Goal: Task Accomplishment & Management: Manage account settings

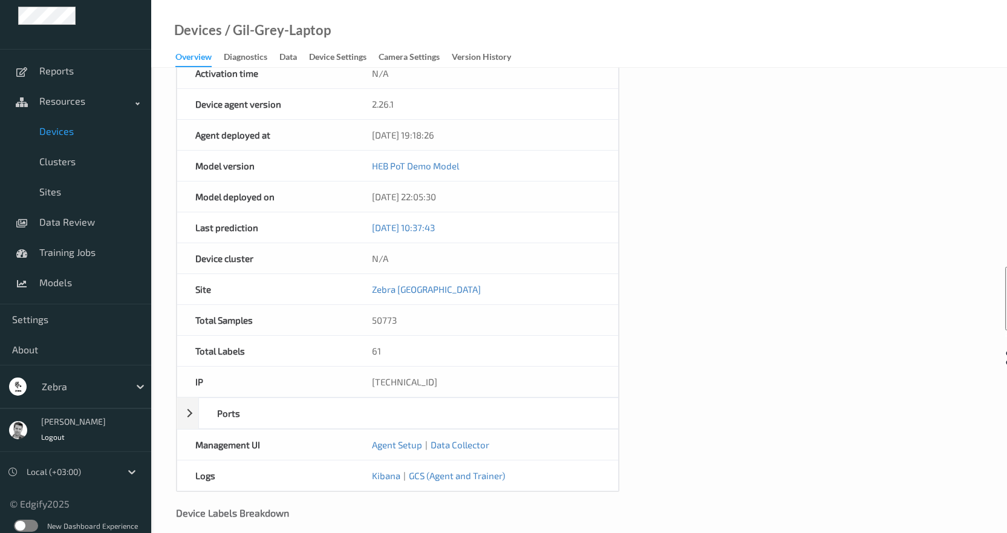
scroll to position [26, 0]
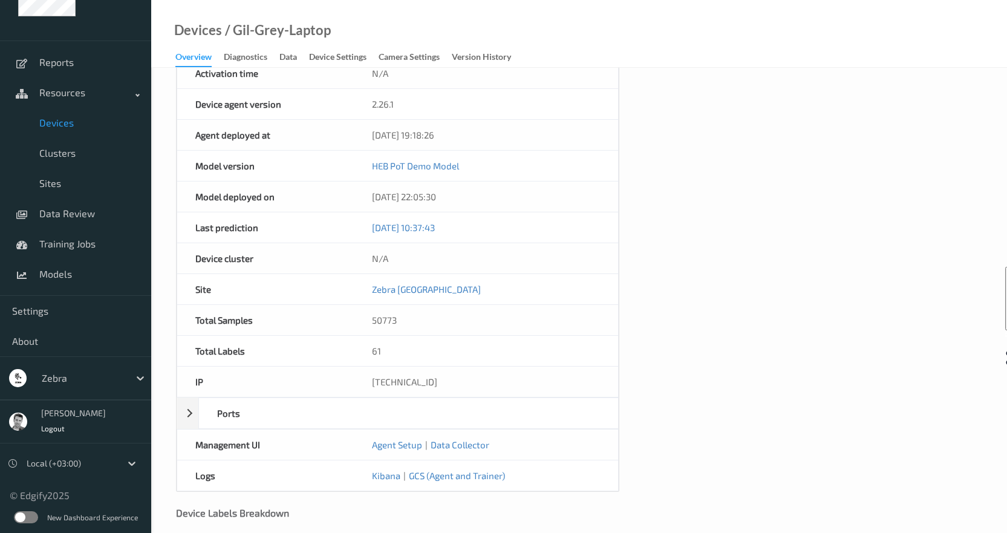
click at [28, 515] on label at bounding box center [26, 517] width 24 height 12
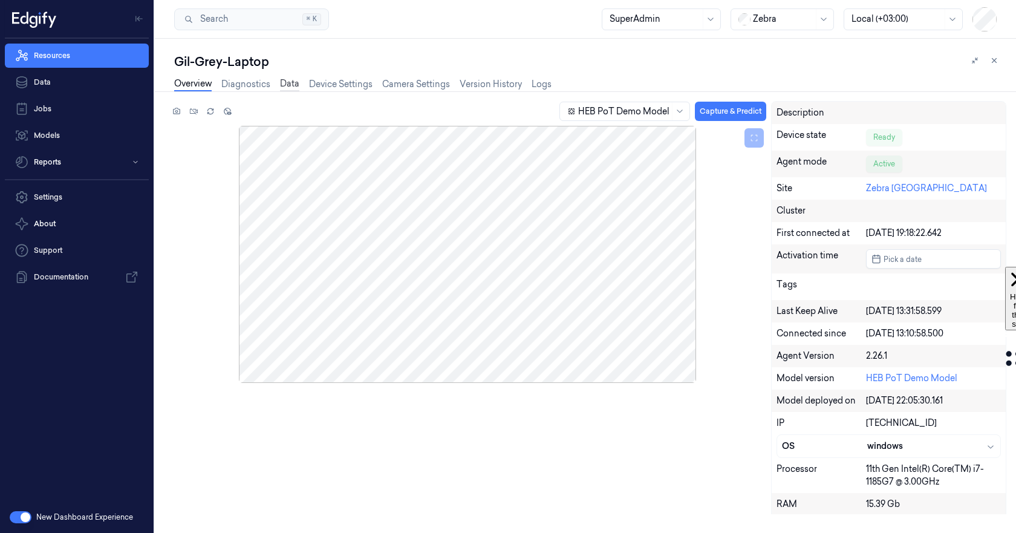
click at [291, 85] on link "Data" at bounding box center [289, 84] width 19 height 14
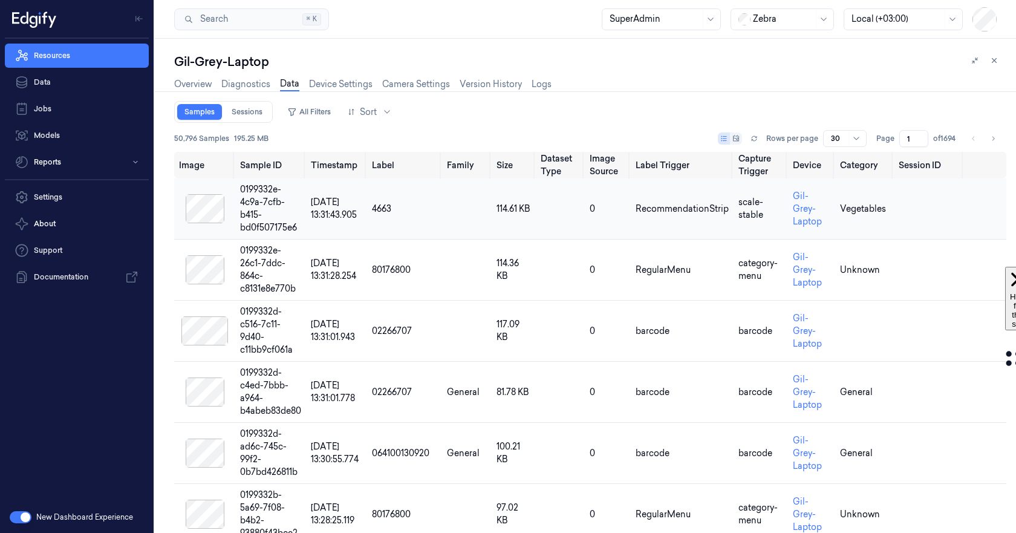
click at [212, 209] on div at bounding box center [204, 208] width 51 height 29
click at [751, 140] on icon at bounding box center [754, 138] width 7 height 7
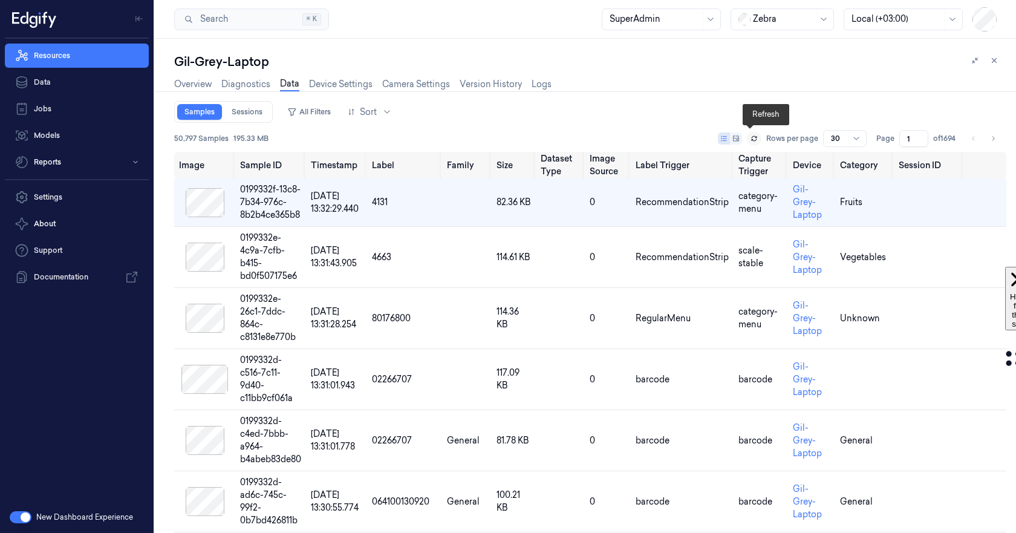
click at [753, 142] on icon at bounding box center [754, 138] width 7 height 7
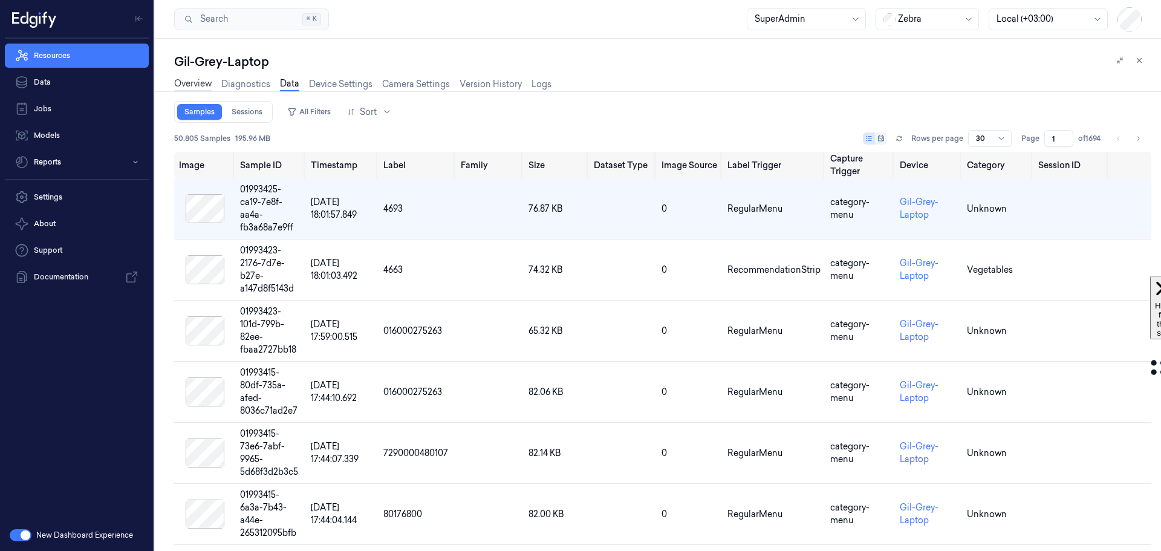
click at [191, 84] on link "Overview" at bounding box center [193, 84] width 38 height 14
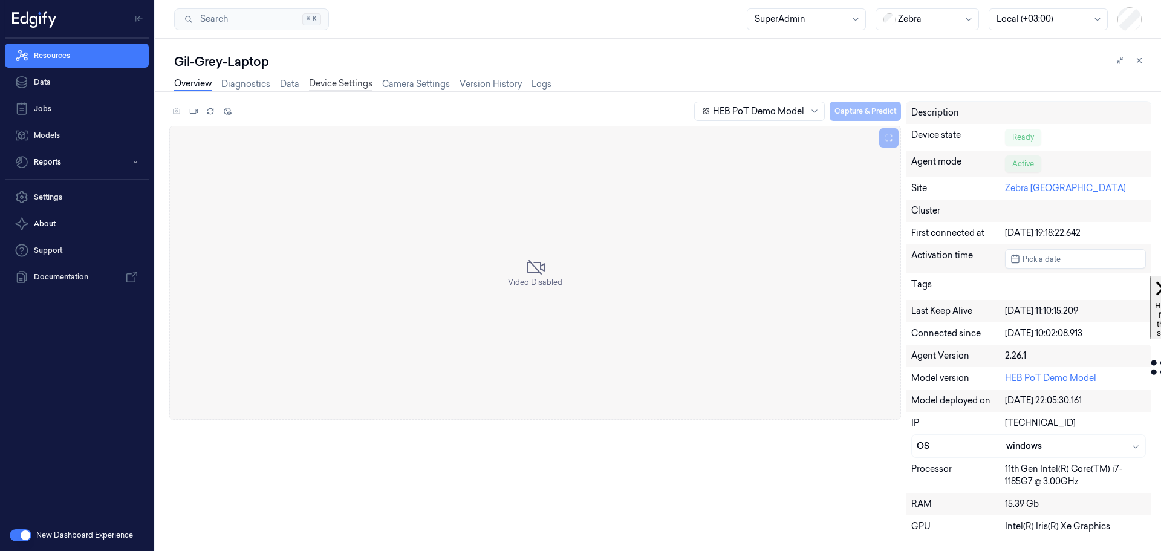
click at [330, 84] on link "Device Settings" at bounding box center [341, 84] width 64 height 14
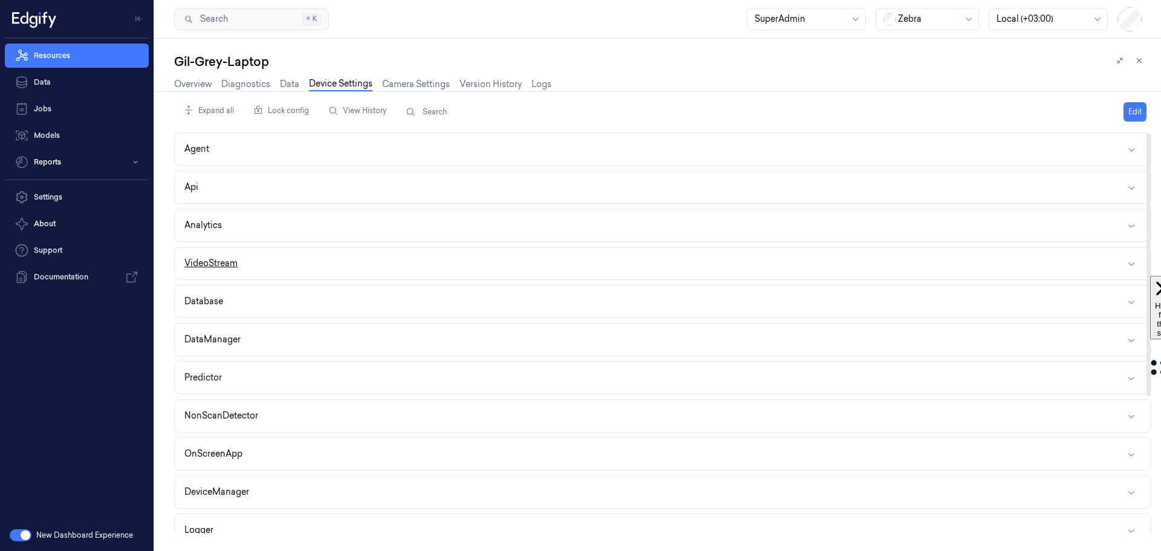
click at [276, 265] on button "VideoStream" at bounding box center [663, 263] width 976 height 32
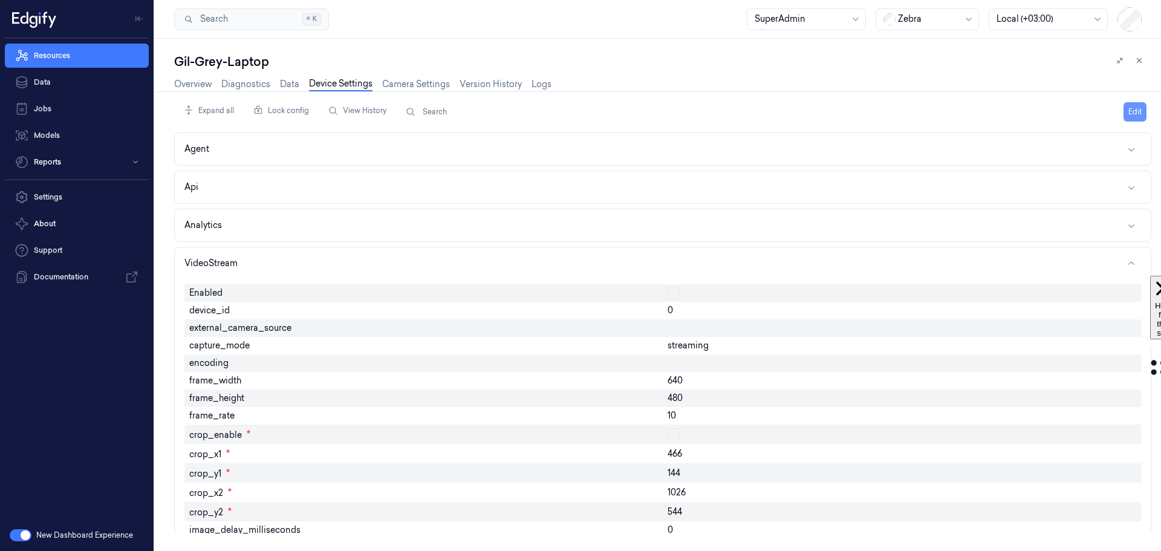
click at [1136, 108] on button "Edit" at bounding box center [1135, 111] width 23 height 19
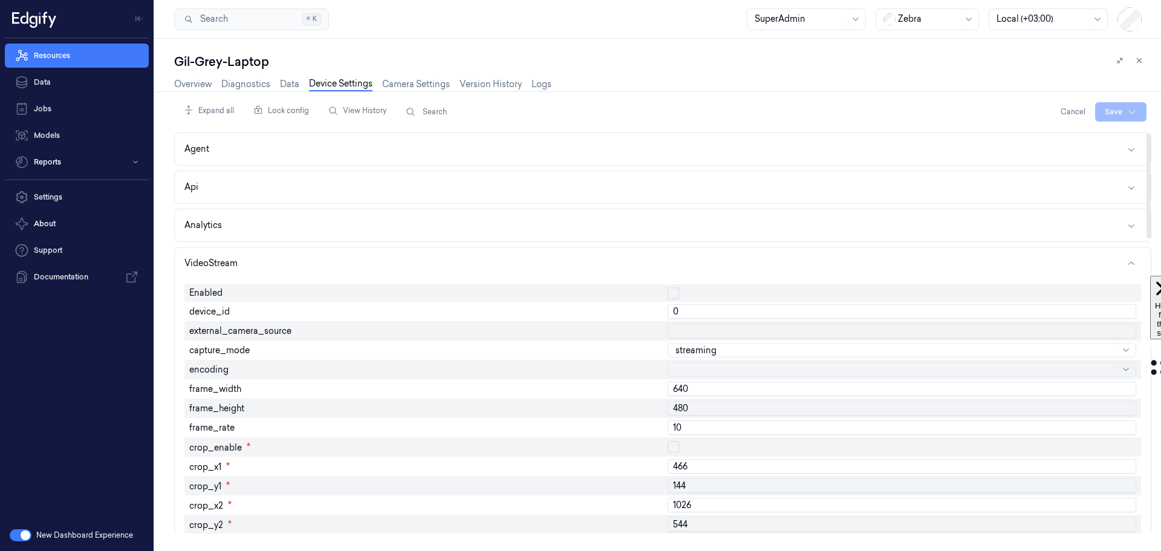
click at [692, 312] on input "0" at bounding box center [902, 311] width 469 height 15
type input "1"
click at [1128, 286] on div at bounding box center [902, 293] width 478 height 18
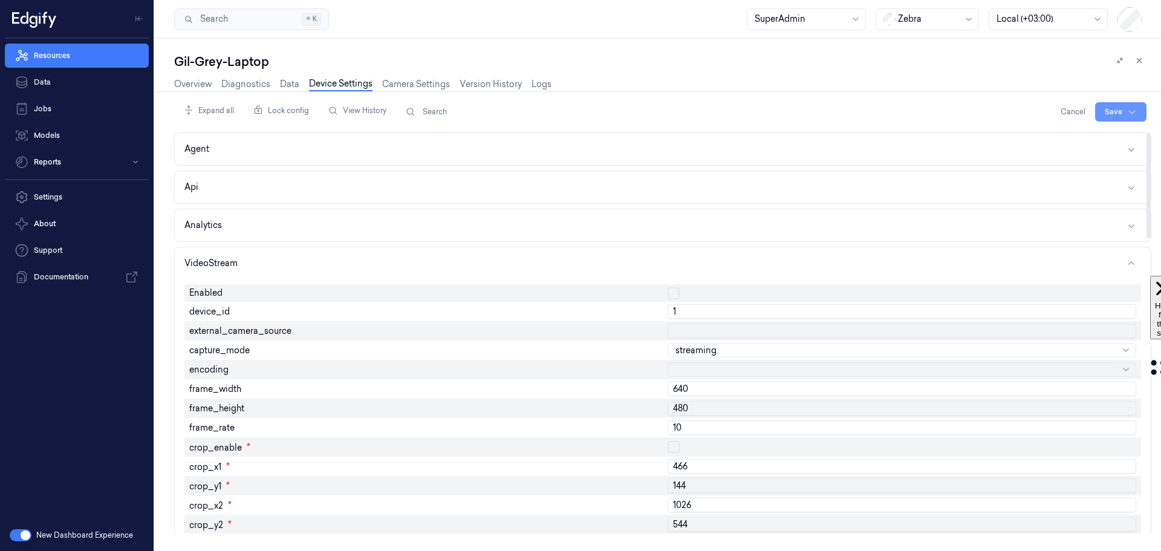
click at [1112, 110] on html "Resources Data Jobs Models Reports Settings About Support Documentation New Das…" at bounding box center [580, 275] width 1161 height 551
click at [185, 83] on html "Resources Data Jobs Models Reports Settings About Support Documentation New Das…" at bounding box center [580, 275] width 1161 height 551
click at [191, 87] on link "Overview" at bounding box center [193, 84] width 38 height 14
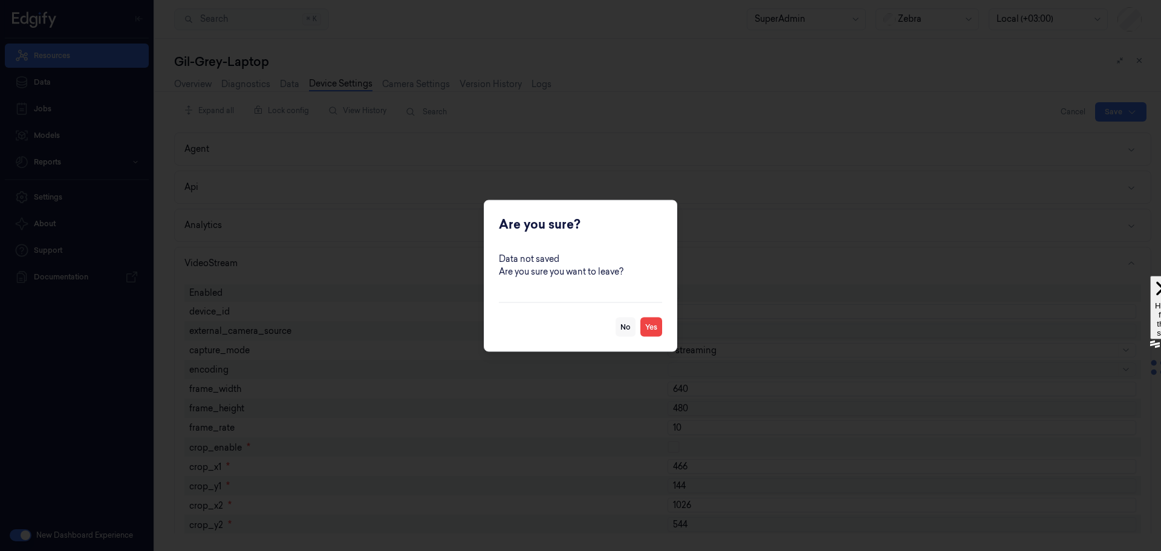
click at [626, 324] on button "No" at bounding box center [626, 326] width 20 height 19
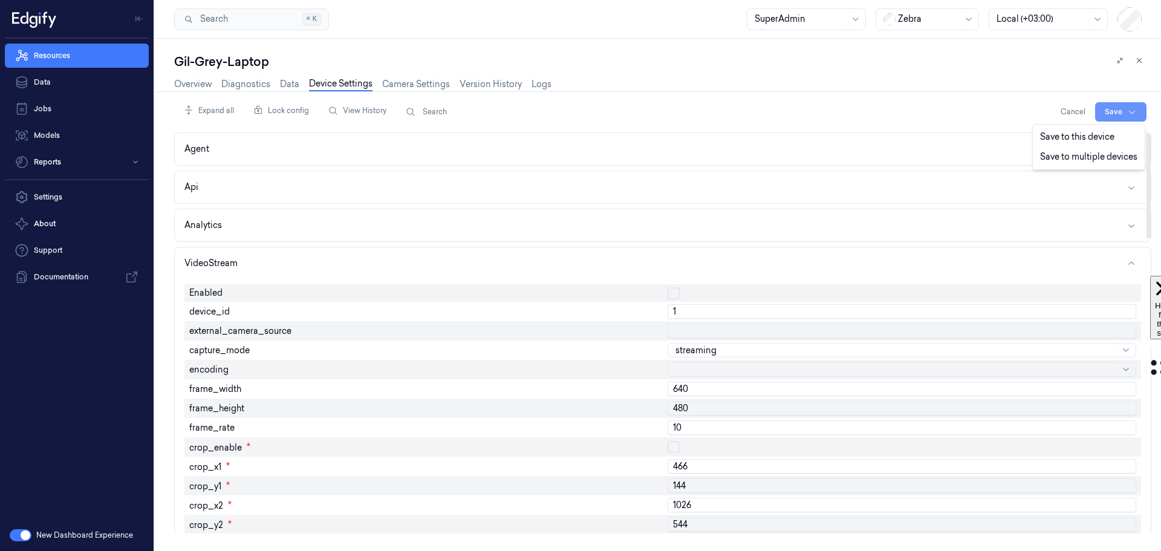
click at [1108, 109] on html "Resources Data Jobs Models Reports Settings About Support Documentation New Das…" at bounding box center [580, 275] width 1161 height 551
click at [1074, 142] on div "Save to this device" at bounding box center [1089, 137] width 107 height 20
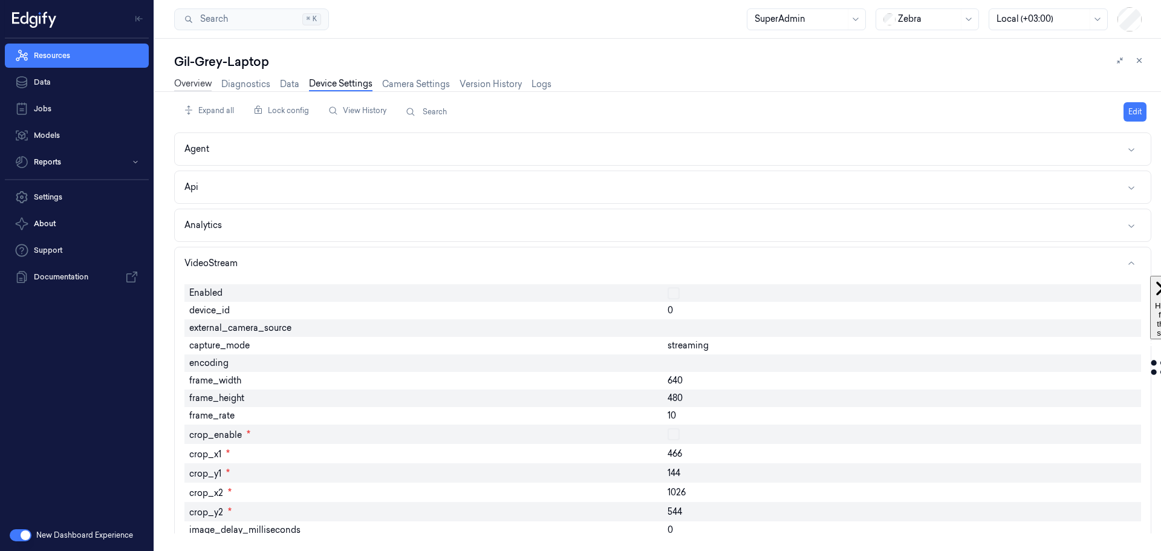
click at [193, 86] on link "Overview" at bounding box center [193, 84] width 38 height 14
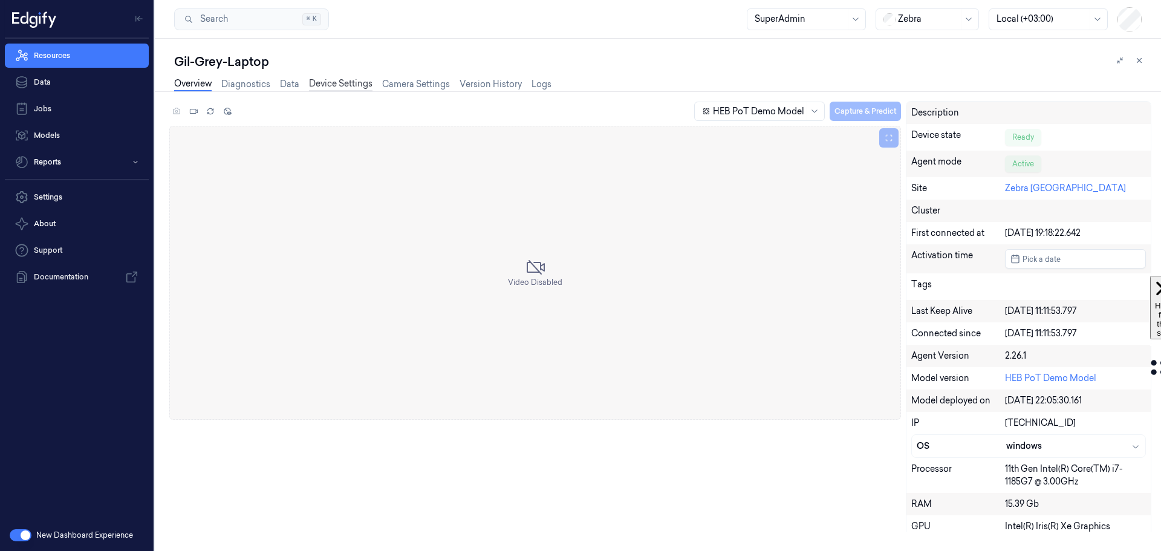
click at [327, 83] on link "Device Settings" at bounding box center [341, 84] width 64 height 14
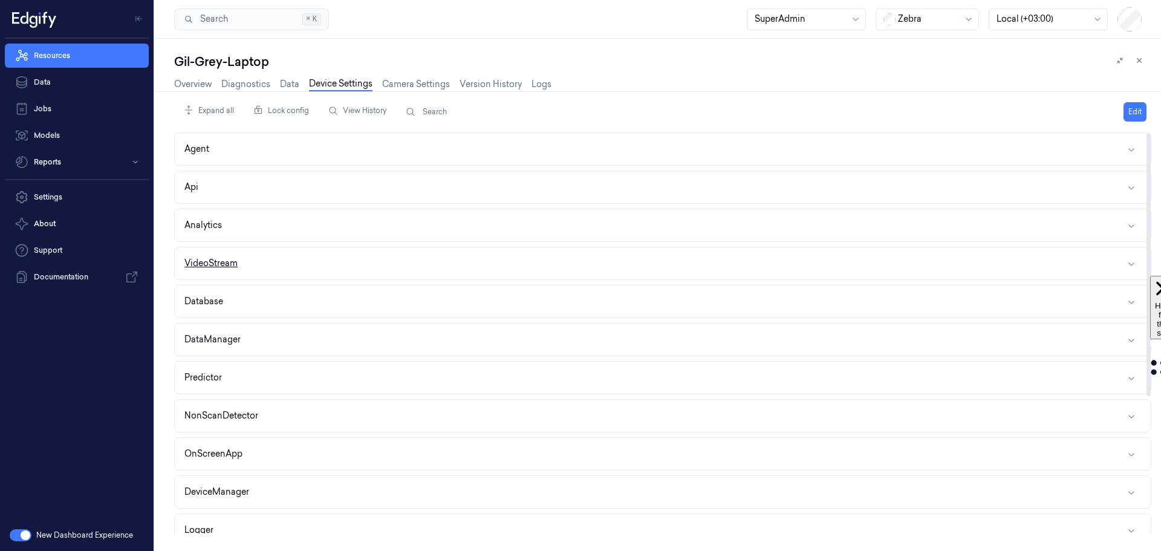
click at [310, 265] on button "VideoStream" at bounding box center [663, 263] width 976 height 32
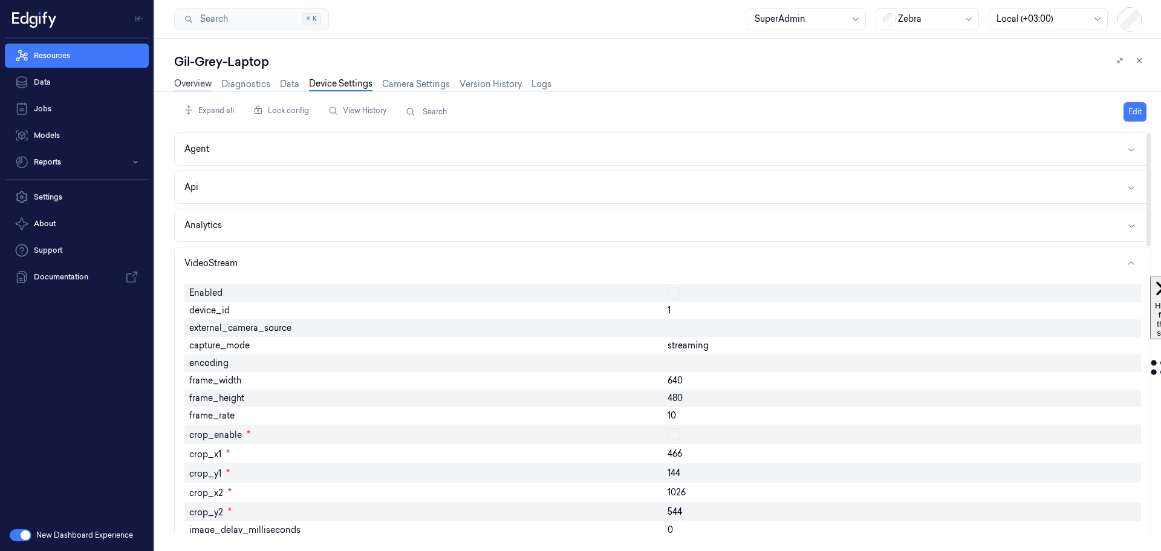
click at [192, 79] on link "Overview" at bounding box center [193, 84] width 38 height 14
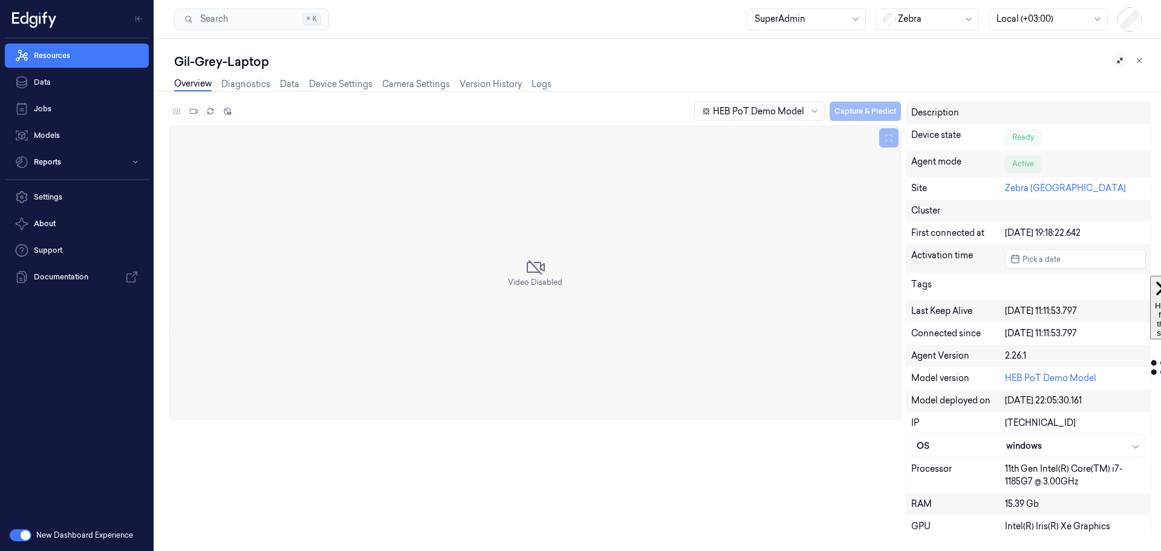
click at [1121, 62] on icon at bounding box center [1120, 60] width 8 height 8
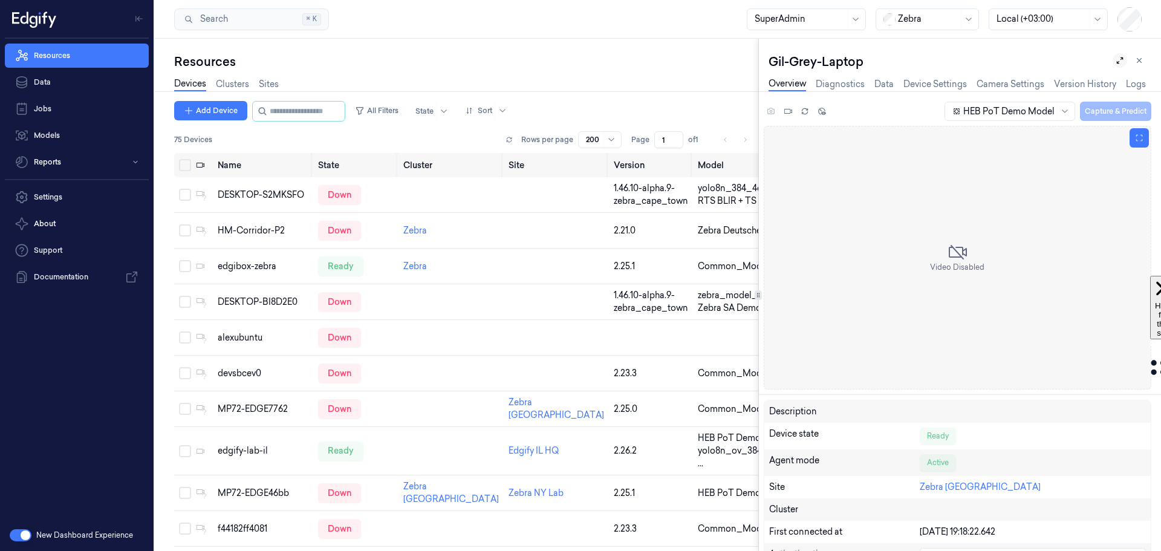
scroll to position [0, 5]
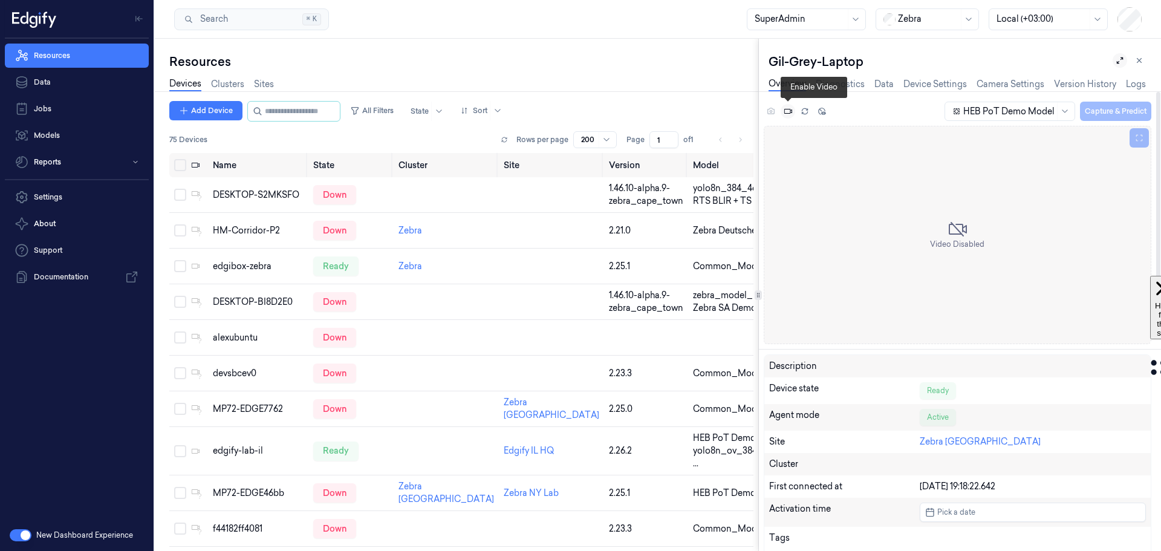
click at [788, 113] on icon at bounding box center [789, 111] width 8 height 5
click at [432, 108] on span at bounding box center [431, 111] width 1 height 19
click at [442, 139] on div "Ready" at bounding box center [434, 136] width 25 height 13
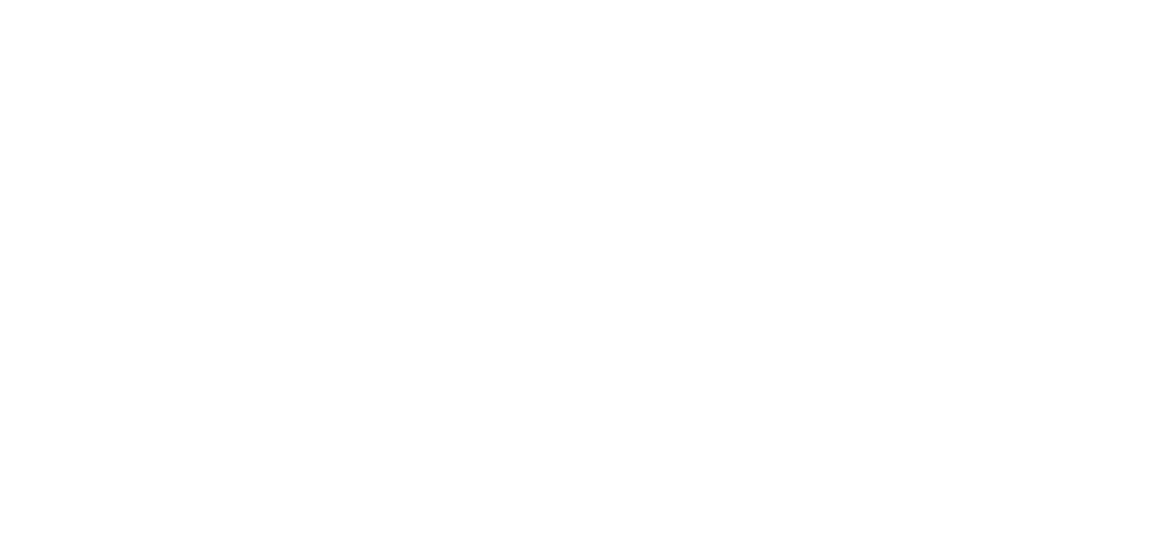
scroll to position [0, 5]
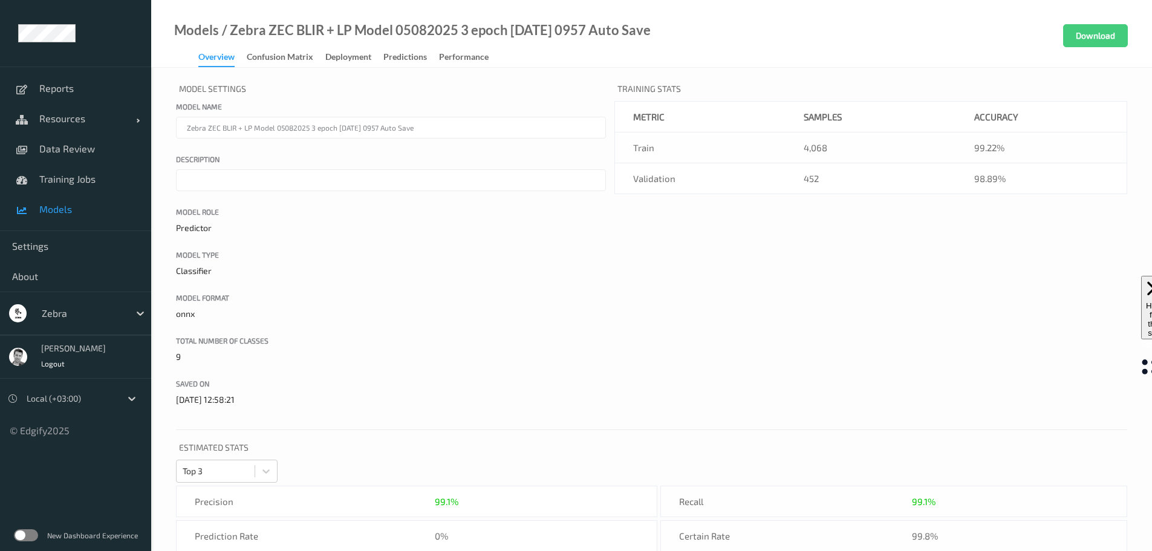
click at [53, 213] on span "Models" at bounding box center [89, 209] width 100 height 12
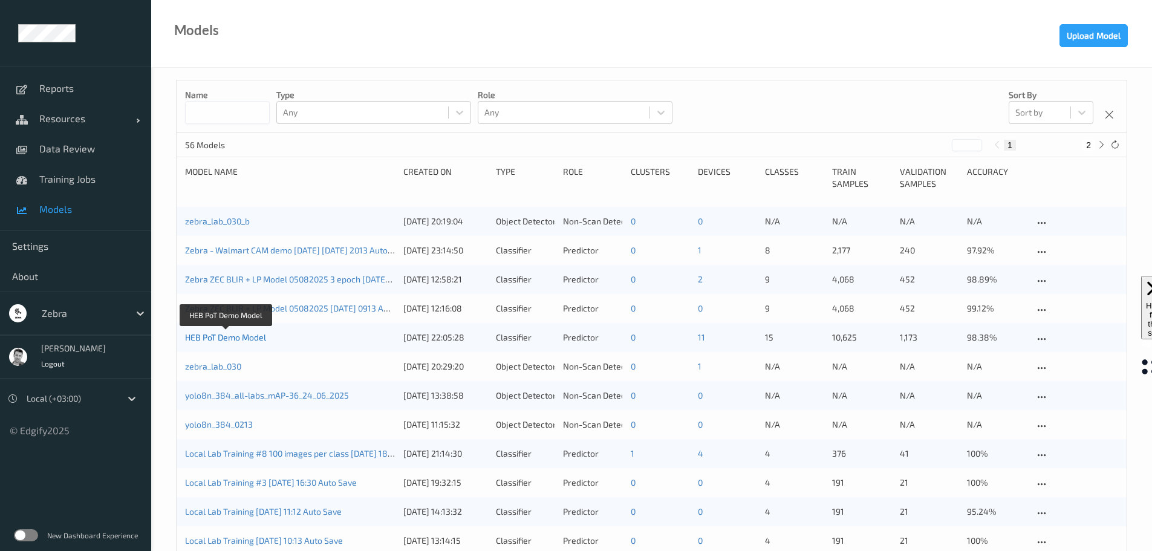
click at [215, 341] on link "HEB PoT Demo Model" at bounding box center [225, 337] width 81 height 10
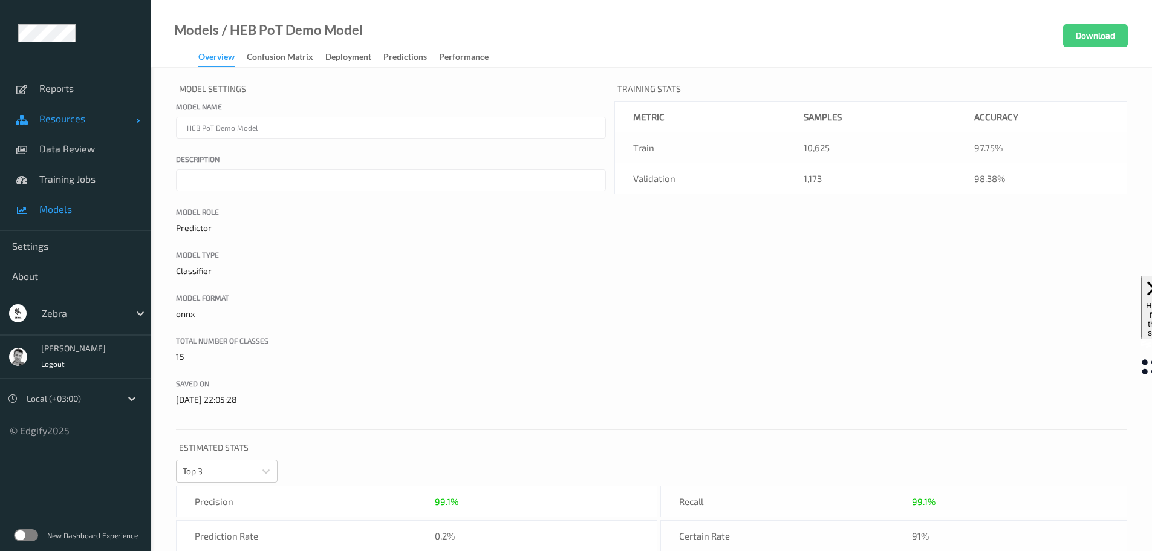
click at [50, 128] on link "Resources" at bounding box center [75, 118] width 151 height 30
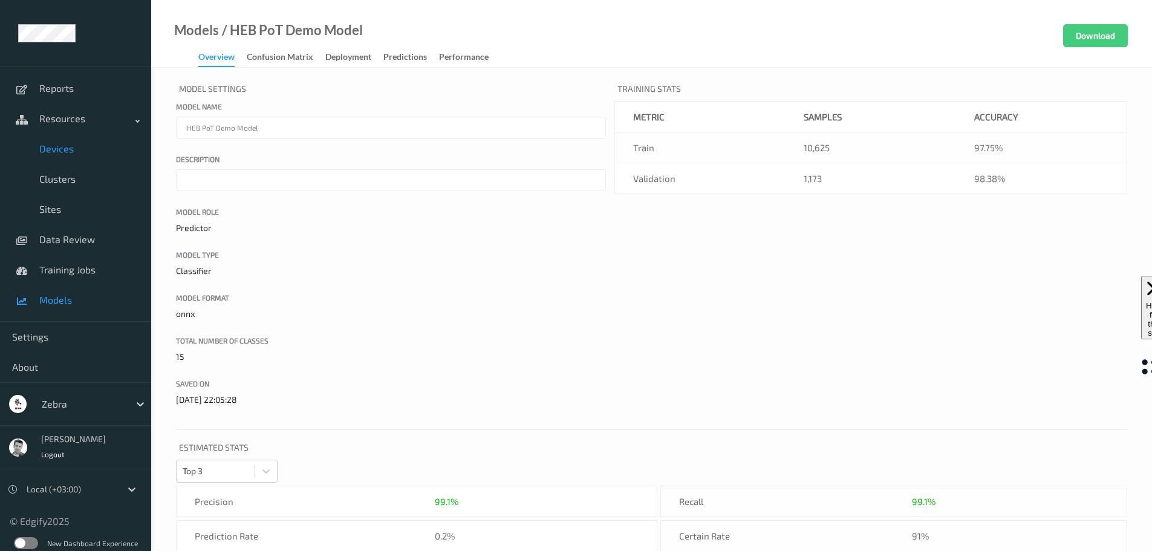
click at [56, 152] on span "Devices" at bounding box center [89, 149] width 100 height 12
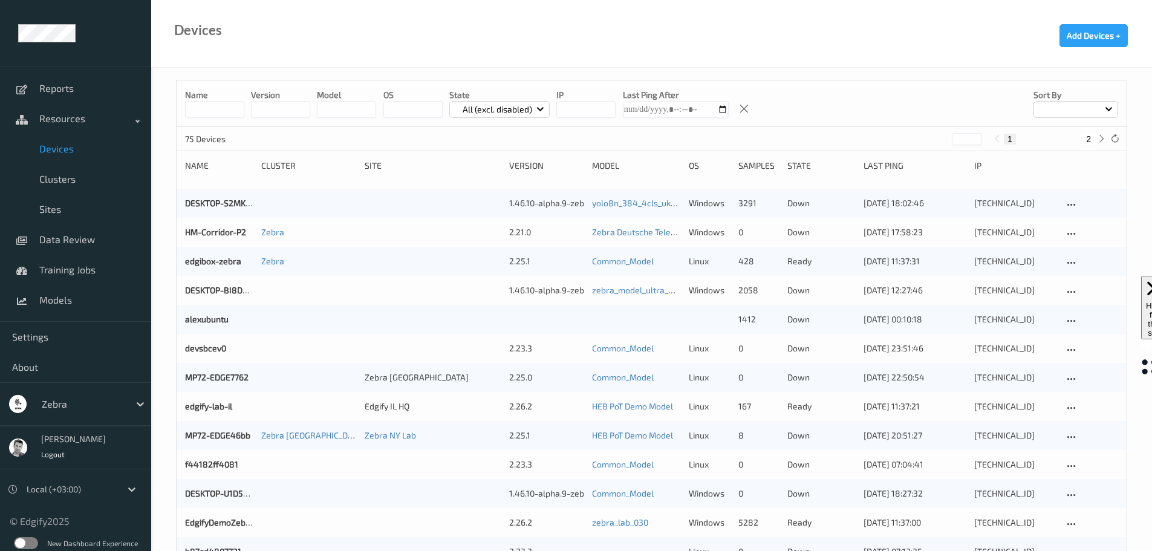
scroll to position [8, 0]
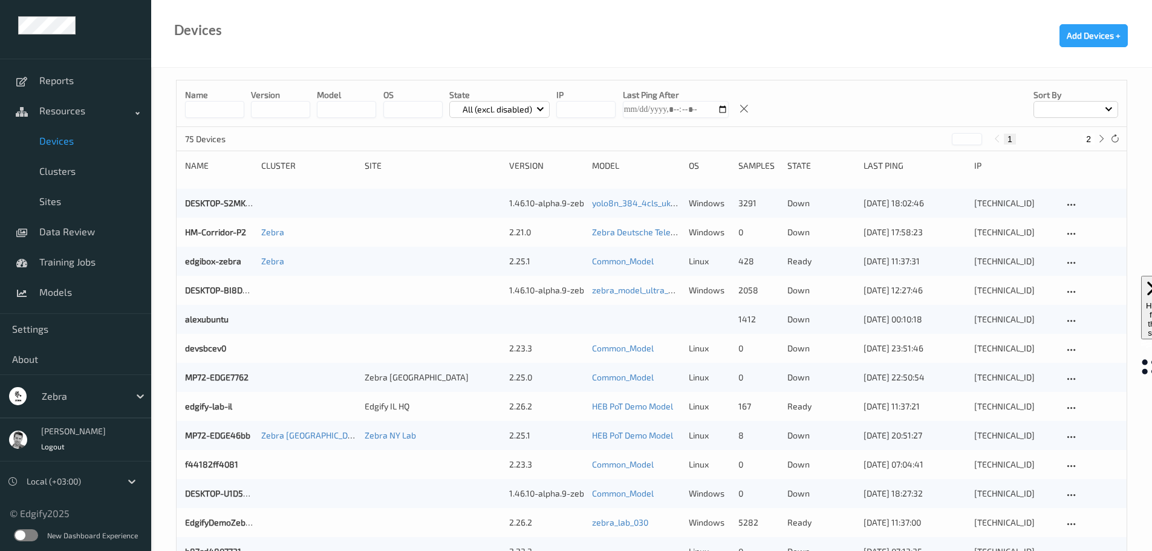
click at [30, 531] on label at bounding box center [26, 535] width 24 height 12
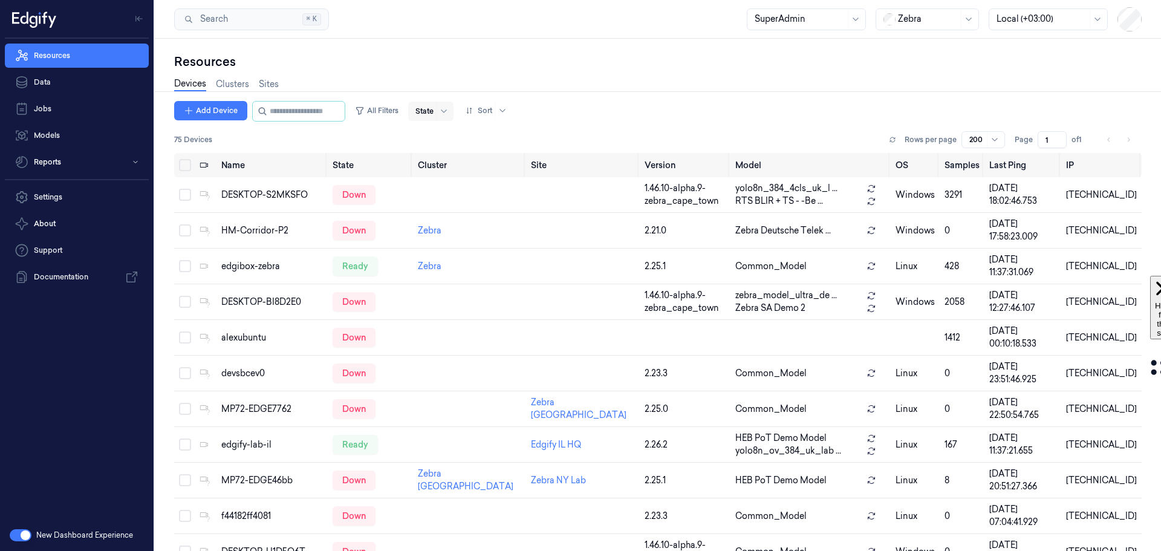
click at [431, 110] on div at bounding box center [425, 111] width 18 height 11
click at [433, 135] on div "Ready" at bounding box center [439, 136] width 25 height 13
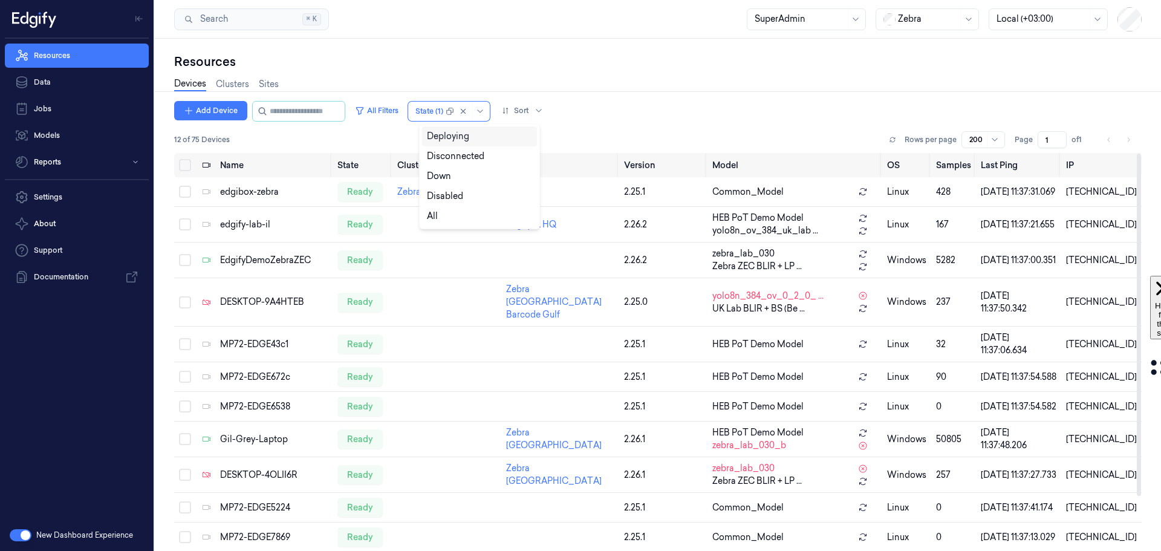
click at [449, 77] on div "Devices Clusters Sites" at bounding box center [658, 85] width 968 height 31
click at [434, 113] on div at bounding box center [430, 111] width 28 height 11
click at [447, 83] on div "Devices Clusters Sites" at bounding box center [658, 85] width 968 height 31
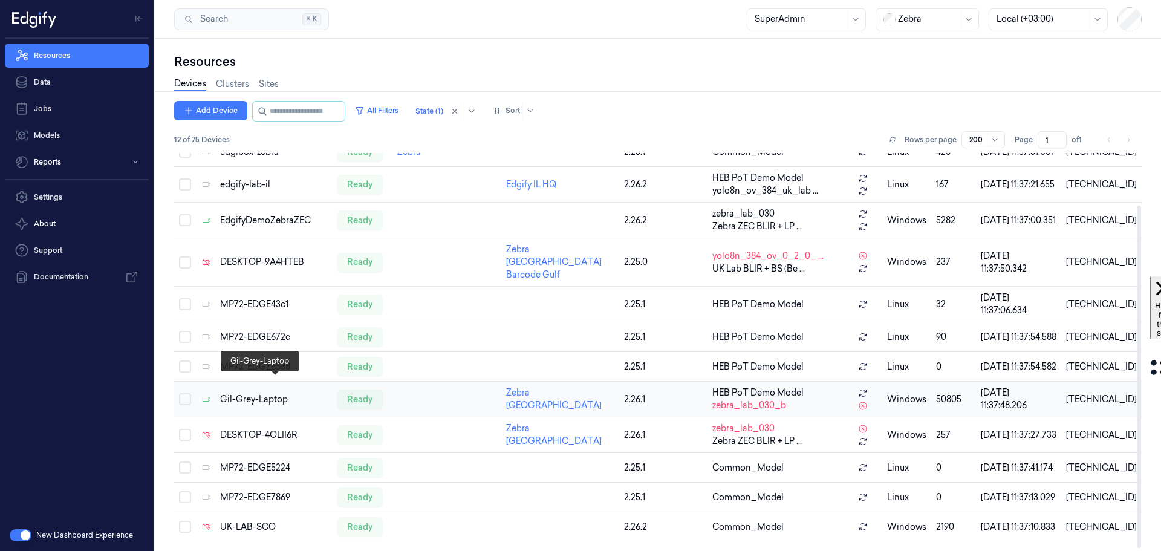
click at [242, 393] on div "Gil-Grey-Laptop" at bounding box center [274, 399] width 108 height 13
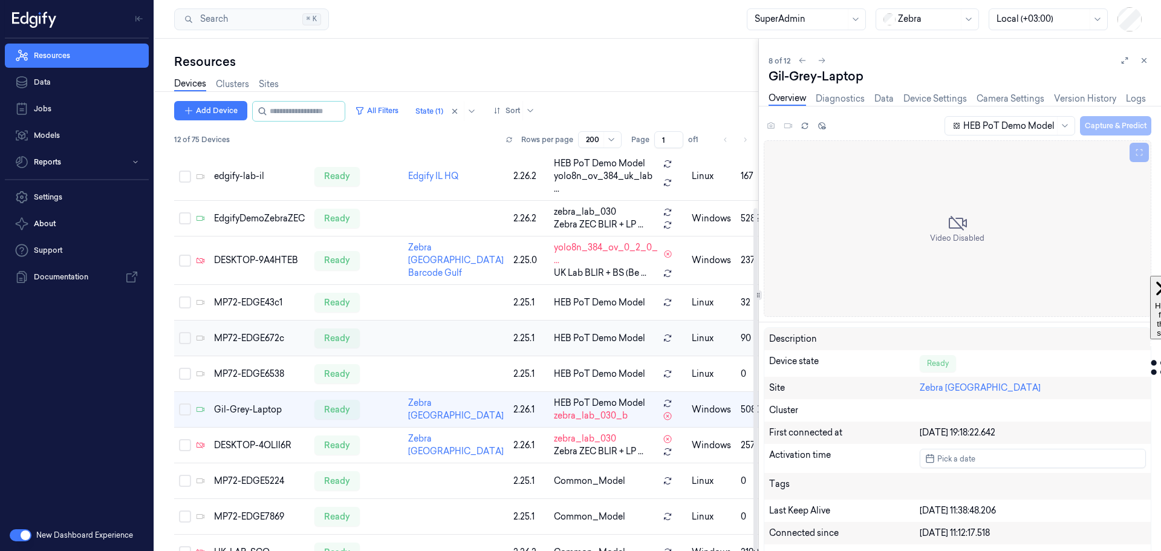
scroll to position [64, 0]
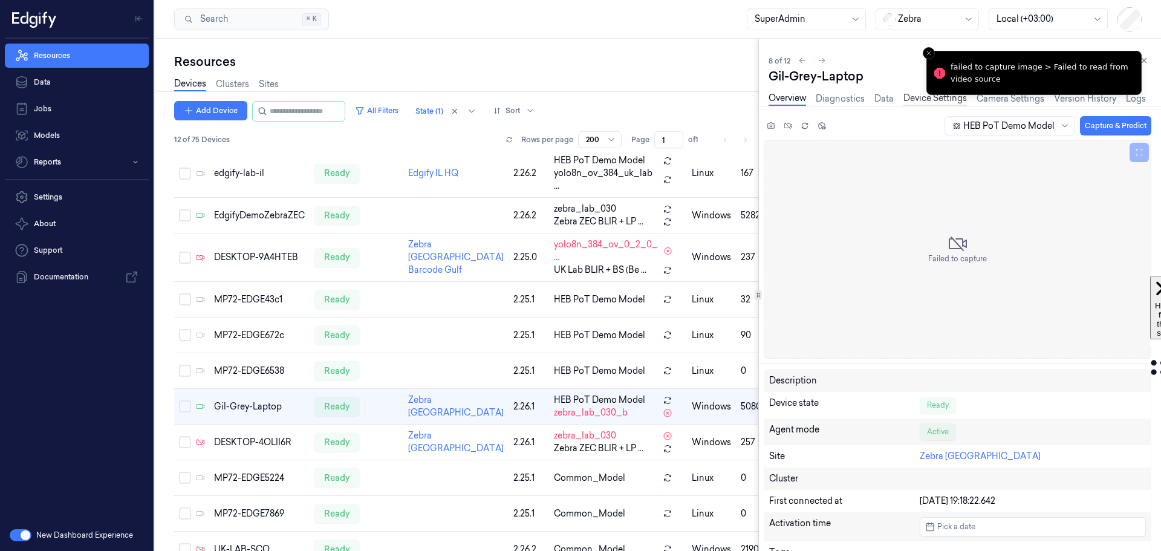
click at [928, 98] on link "Device Settings" at bounding box center [936, 99] width 64 height 14
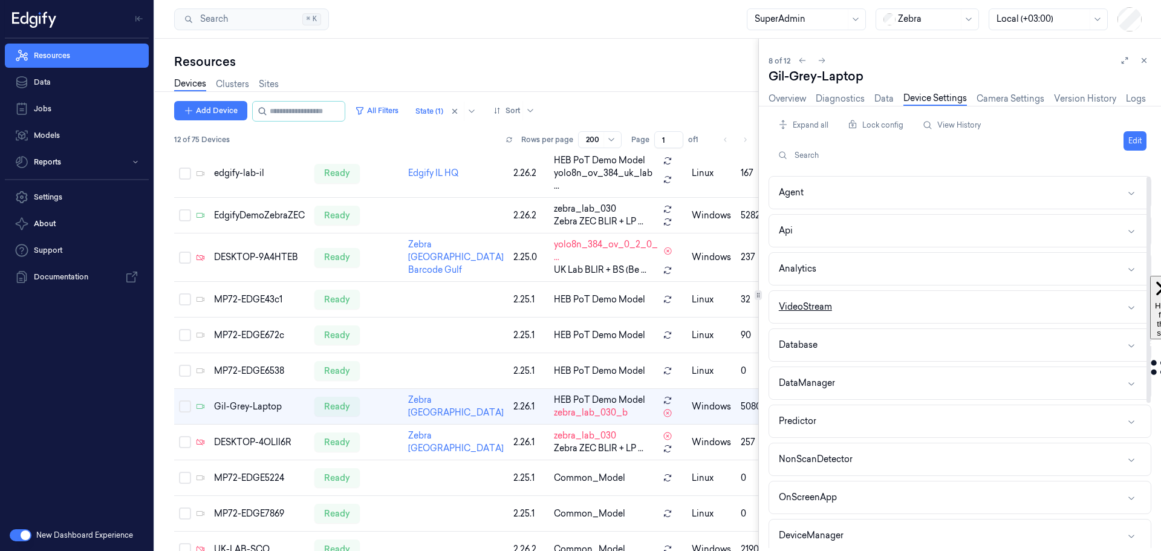
click at [893, 304] on button "VideoStream" at bounding box center [960, 307] width 382 height 32
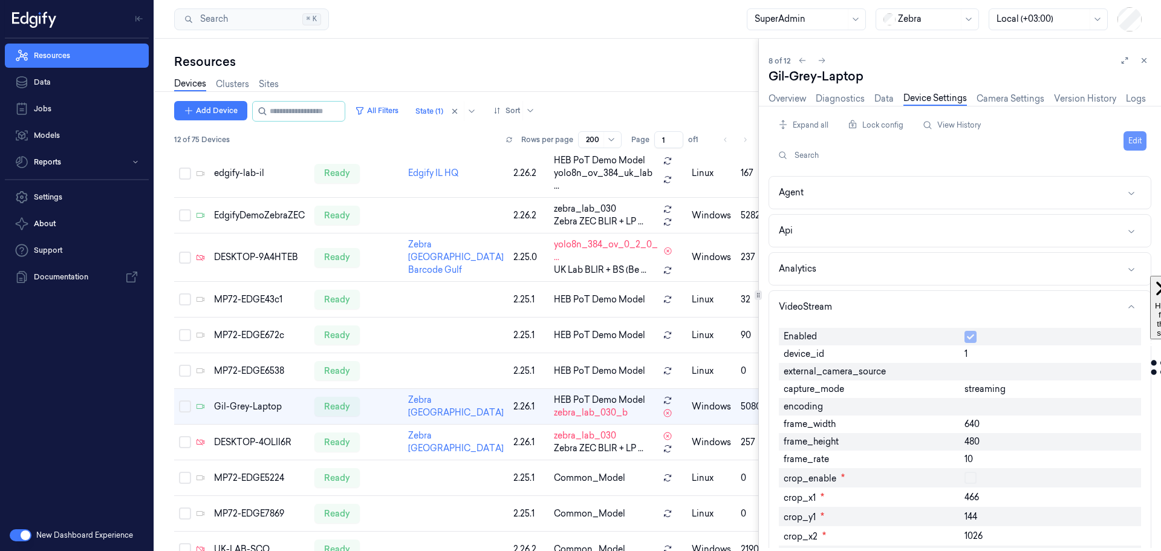
click at [1137, 136] on button "Edit" at bounding box center [1135, 140] width 23 height 19
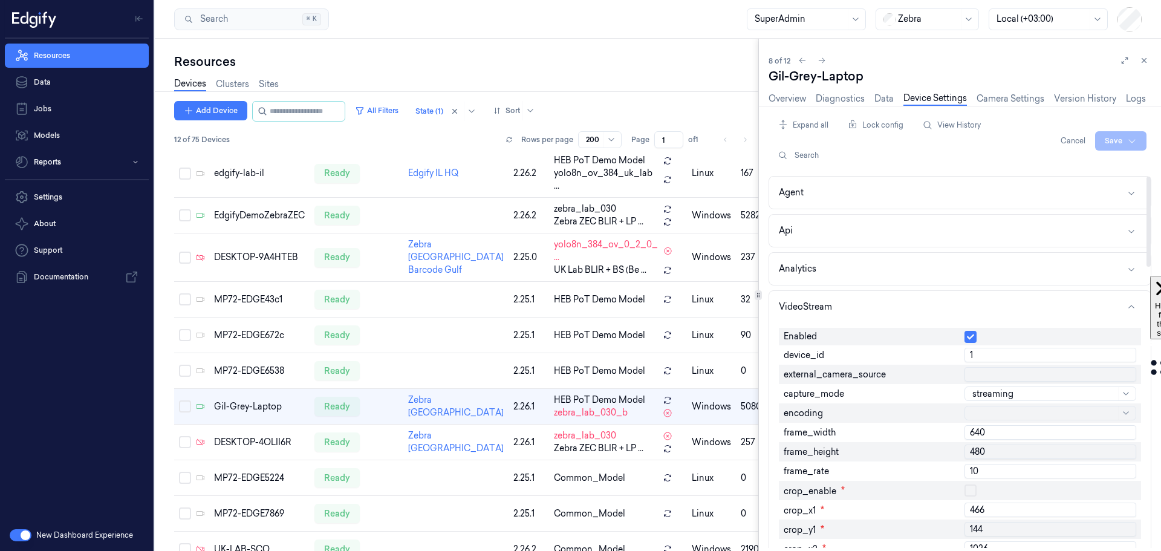
click at [990, 356] on input "1" at bounding box center [1051, 355] width 172 height 15
type input "2"
click at [1126, 351] on input "2" at bounding box center [1051, 355] width 172 height 15
click at [1124, 140] on html "Resources Data Jobs Models Reports Settings About Support Documentation New Das…" at bounding box center [580, 275] width 1161 height 551
click at [1105, 176] on div "Save to multiple devices" at bounding box center [1089, 186] width 107 height 20
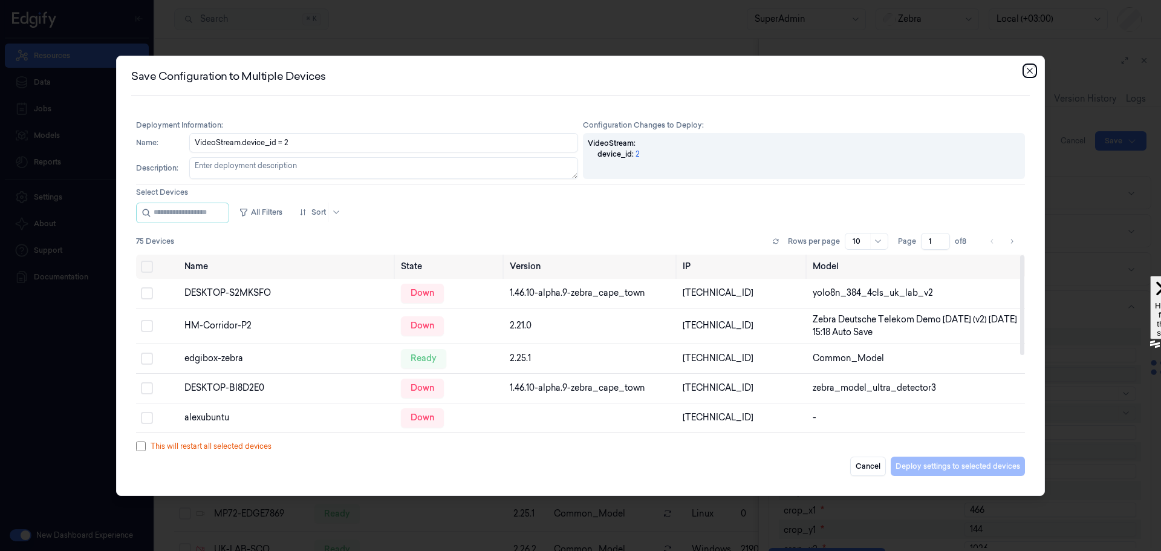
click at [1031, 68] on icon "button" at bounding box center [1030, 71] width 10 height 10
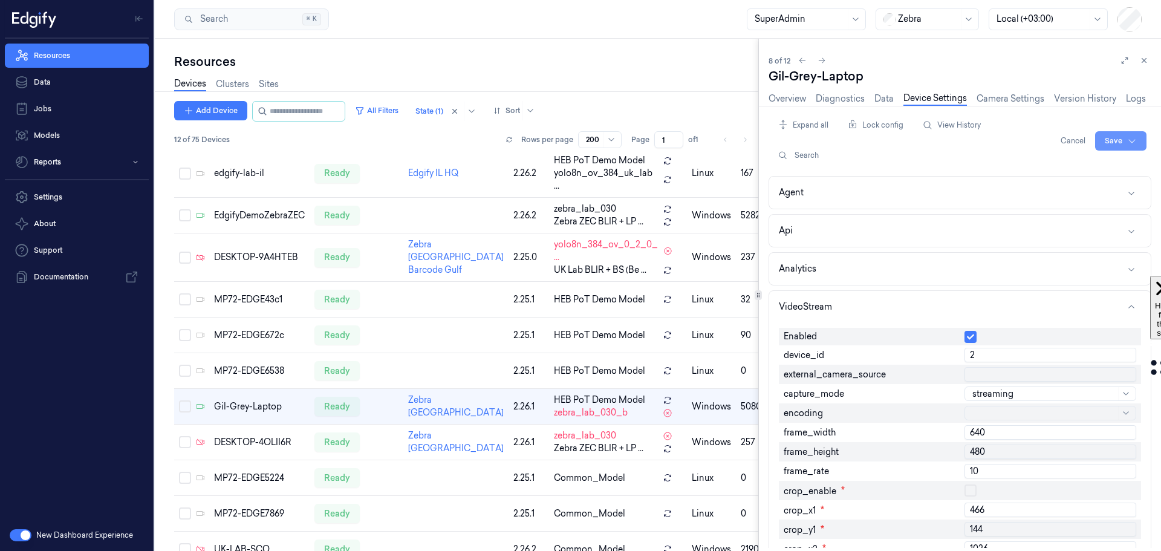
click at [1102, 140] on html "Resources Data Jobs Models Reports Settings About Support Documentation New Das…" at bounding box center [580, 275] width 1161 height 551
click at [1092, 168] on div "Save to this device" at bounding box center [1089, 166] width 107 height 20
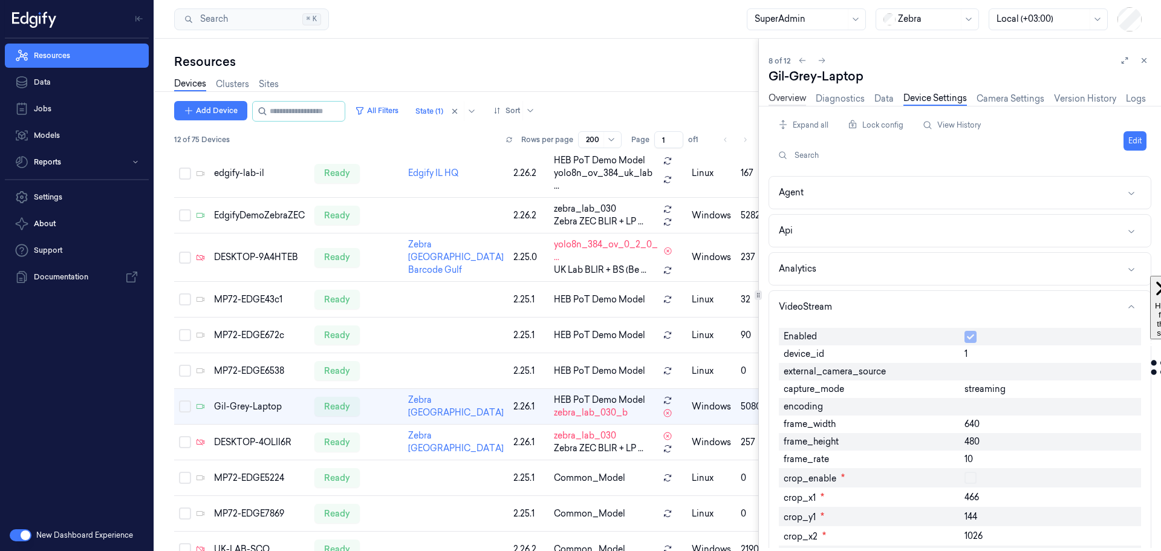
click at [788, 102] on link "Overview" at bounding box center [788, 99] width 38 height 14
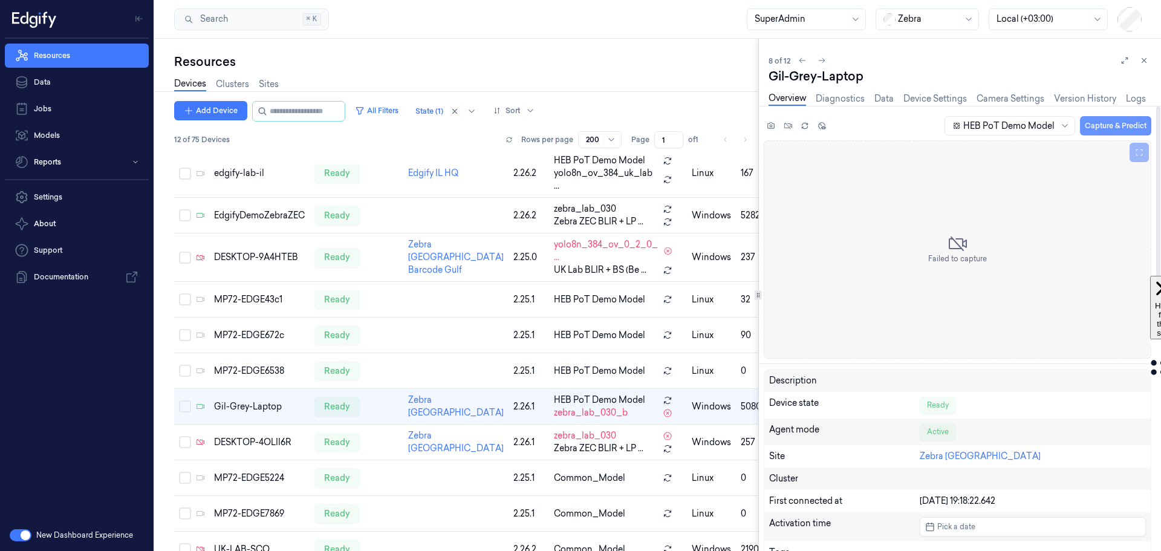
click at [1102, 125] on button "Capture & Predict" at bounding box center [1115, 125] width 71 height 19
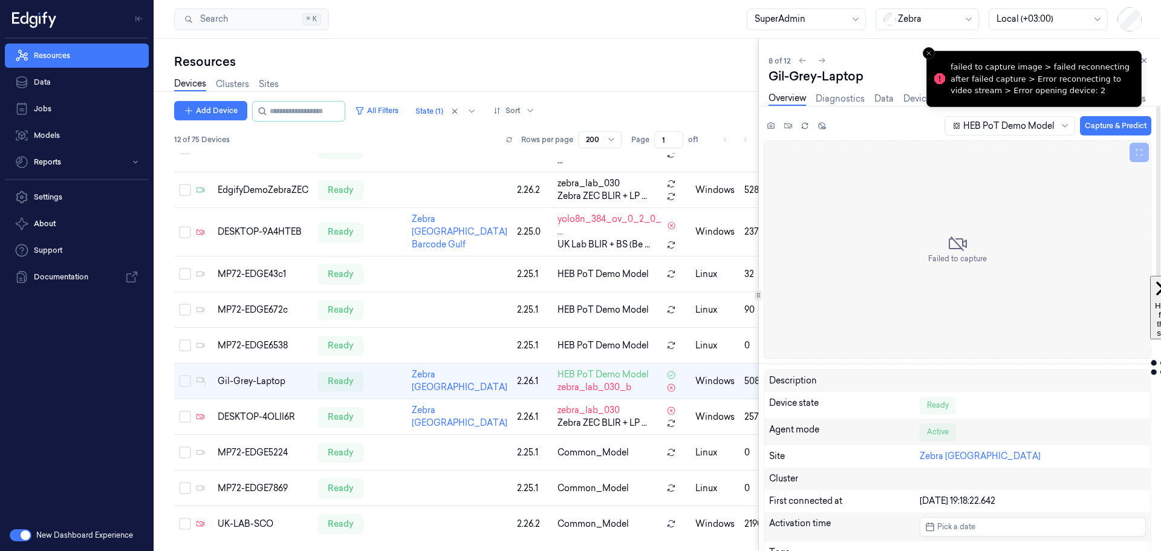
scroll to position [131, 0]
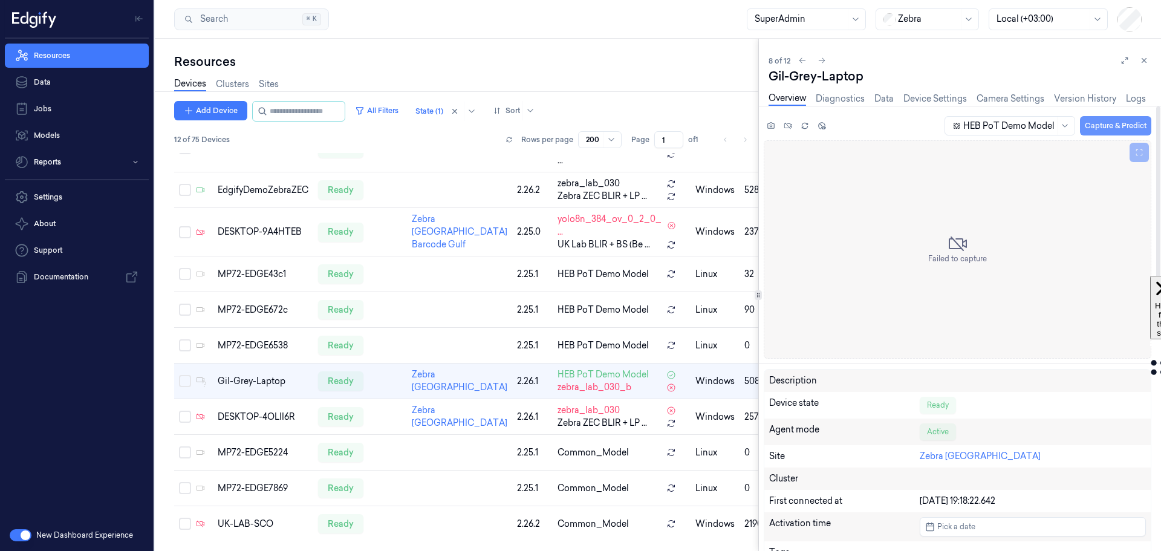
click at [1106, 128] on button "Capture & Predict" at bounding box center [1115, 125] width 71 height 19
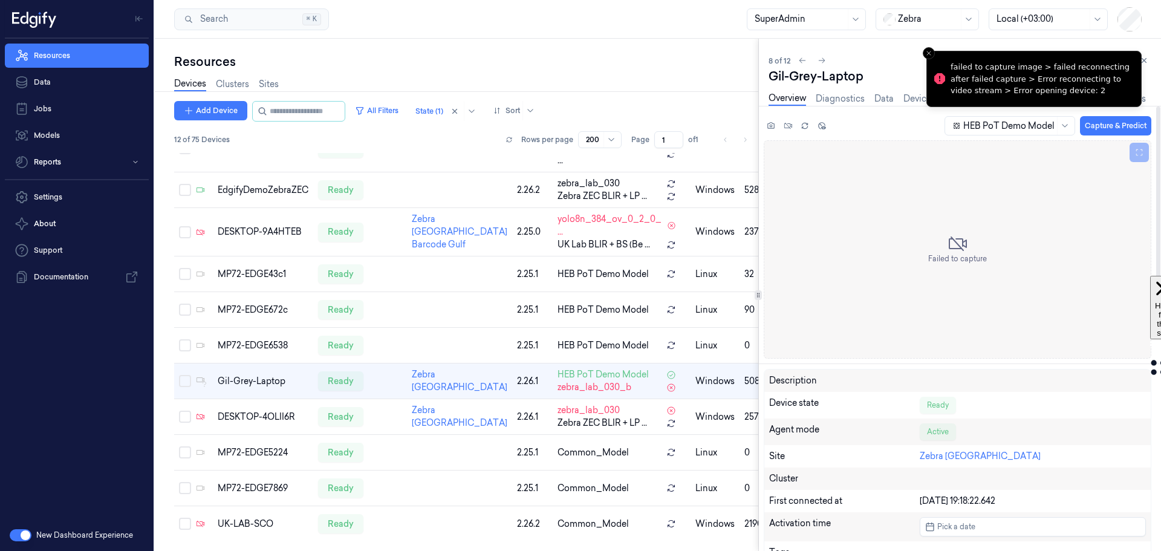
click at [921, 136] on div "HEB PoT Demo Model Capture & Predict" at bounding box center [958, 128] width 388 height 25
click at [930, 53] on line "Close toast" at bounding box center [929, 53] width 4 height 4
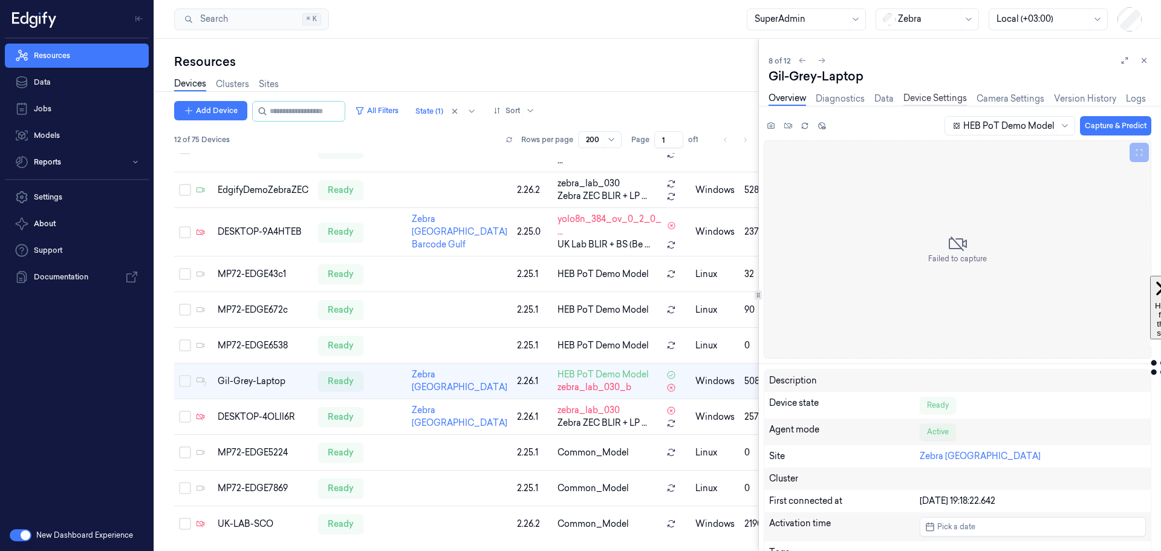
click at [929, 97] on link "Device Settings" at bounding box center [936, 99] width 64 height 14
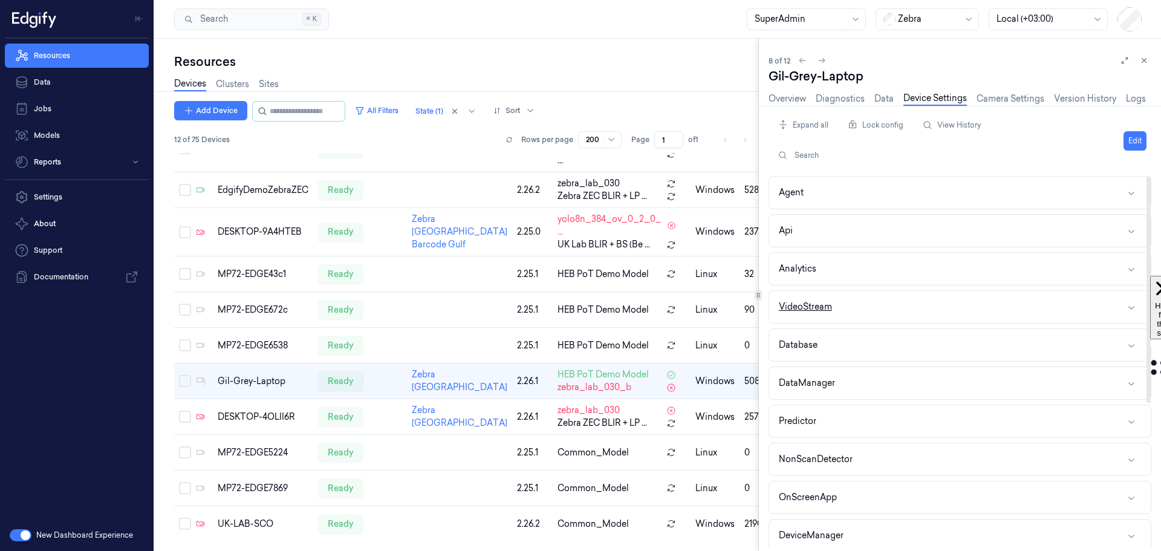
click at [913, 304] on button "VideoStream" at bounding box center [960, 307] width 382 height 32
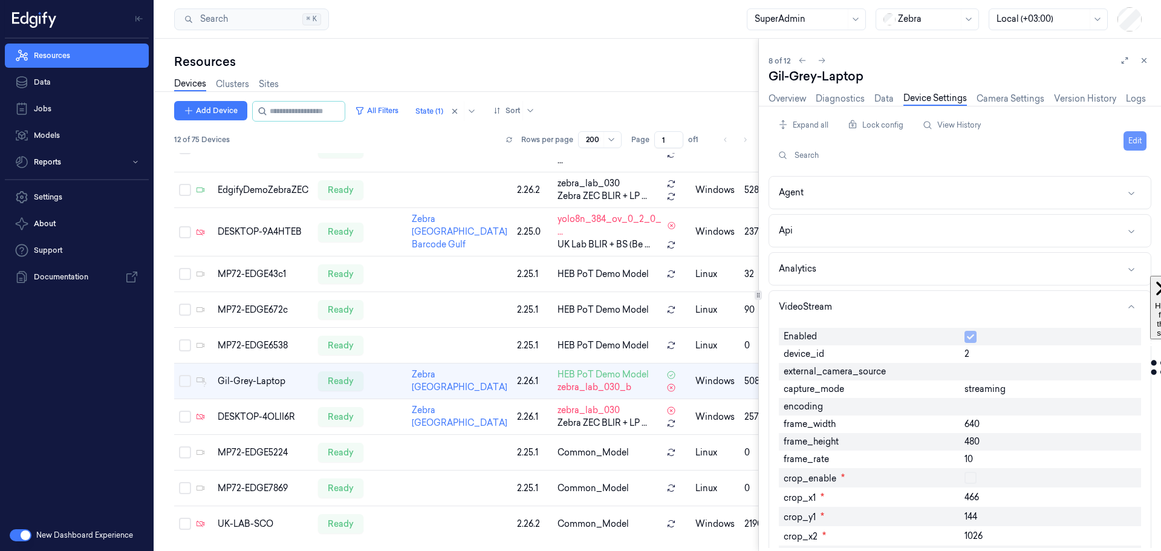
click at [1133, 140] on button "Edit" at bounding box center [1135, 140] width 23 height 19
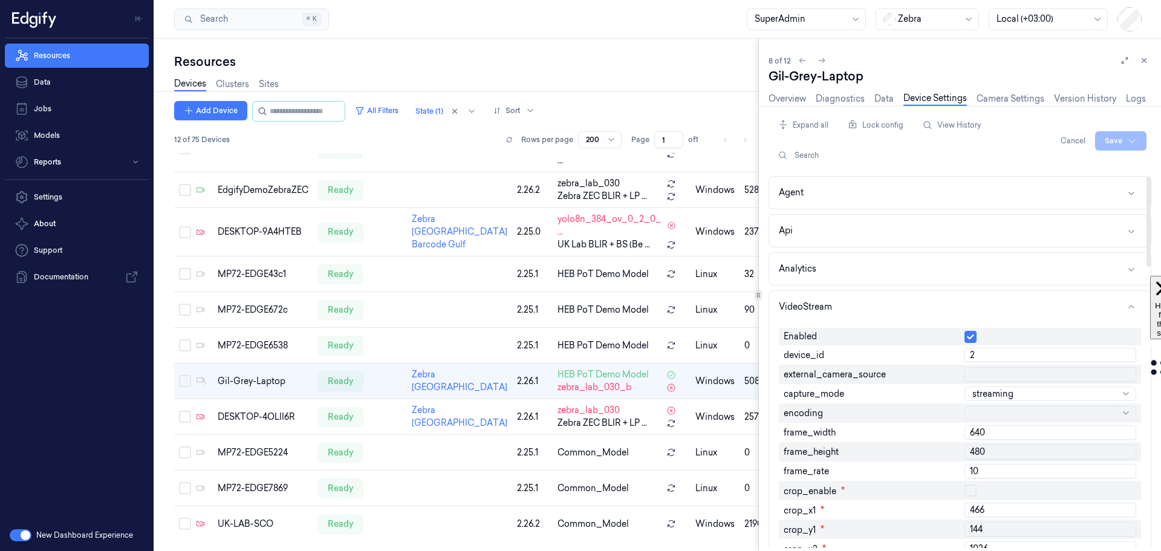
click at [984, 356] on input "2" at bounding box center [1051, 355] width 172 height 15
click at [986, 358] on input "0" at bounding box center [1051, 355] width 172 height 15
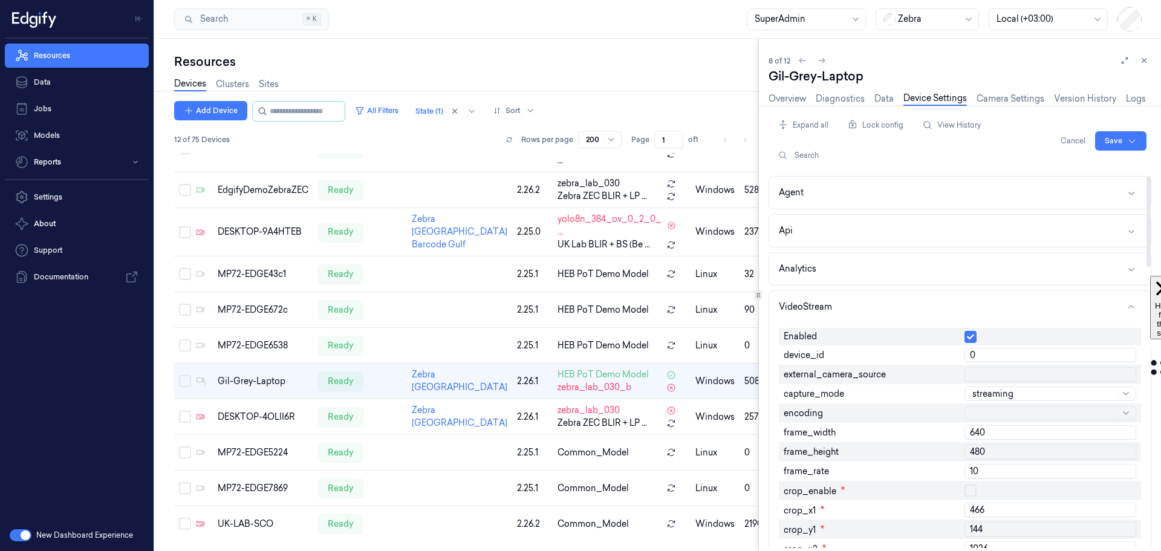
click at [986, 358] on input "0" at bounding box center [1051, 355] width 172 height 15
type input "1"
click at [1114, 137] on html "Resources Data Jobs Models Reports Settings About Support Documentation New Das…" at bounding box center [580, 275] width 1161 height 551
click at [1100, 163] on div "Save to this device" at bounding box center [1089, 166] width 107 height 20
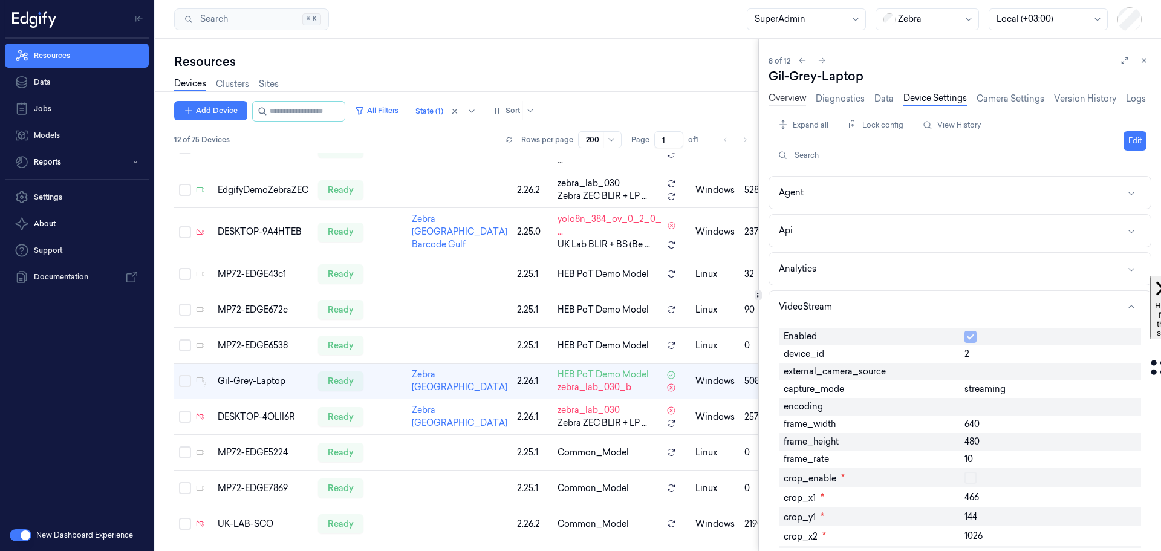
click at [784, 100] on link "Overview" at bounding box center [788, 99] width 38 height 14
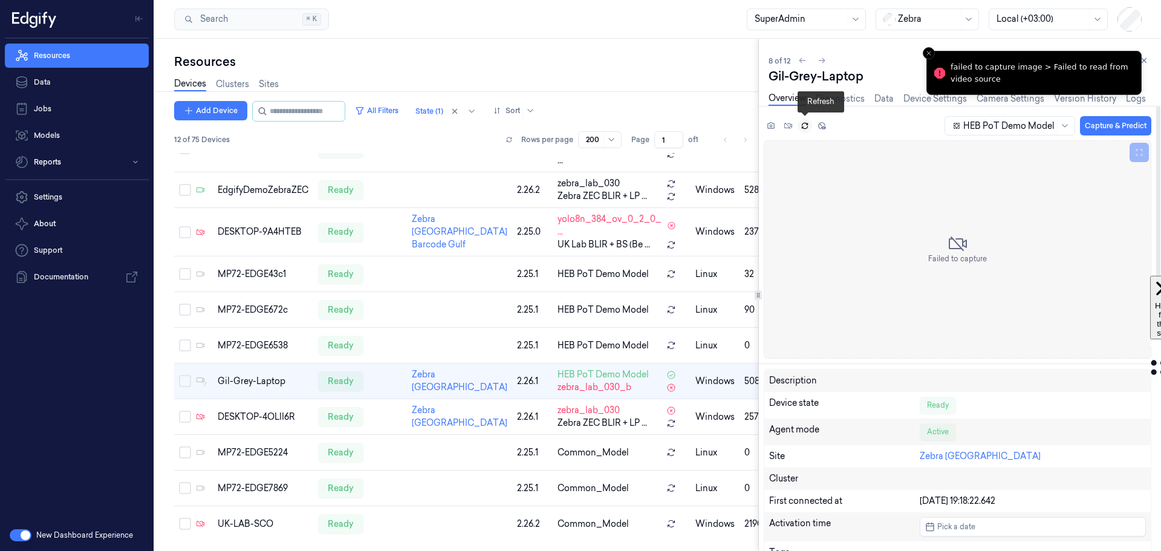
click at [802, 125] on icon at bounding box center [805, 126] width 8 height 8
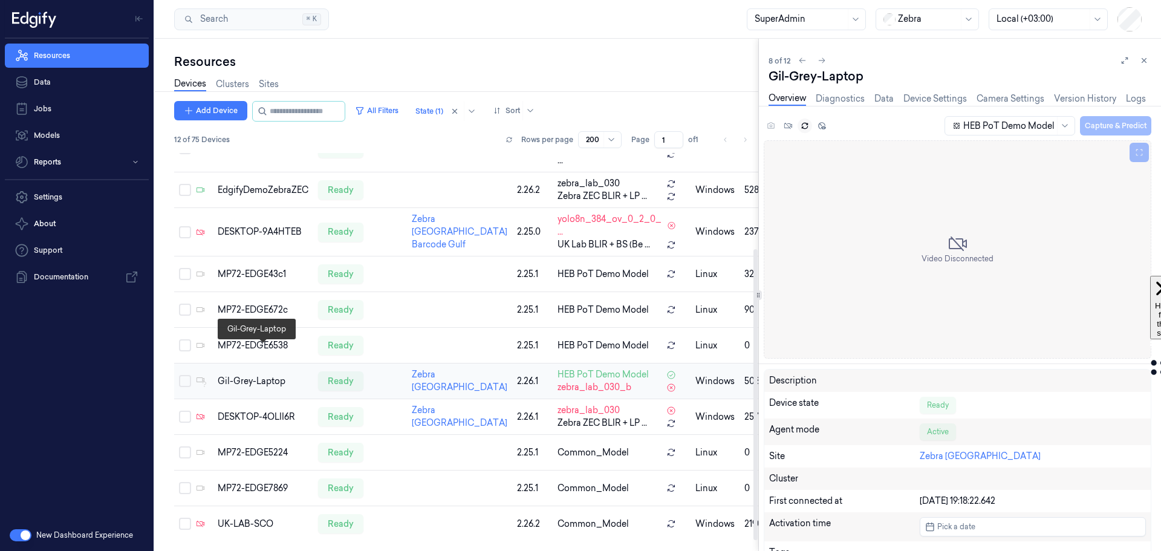
click at [258, 375] on div "Gil-Grey-Laptop" at bounding box center [263, 381] width 91 height 13
click at [803, 123] on icon at bounding box center [804, 124] width 5 height 2
click at [928, 103] on link "Device Settings" at bounding box center [936, 99] width 64 height 14
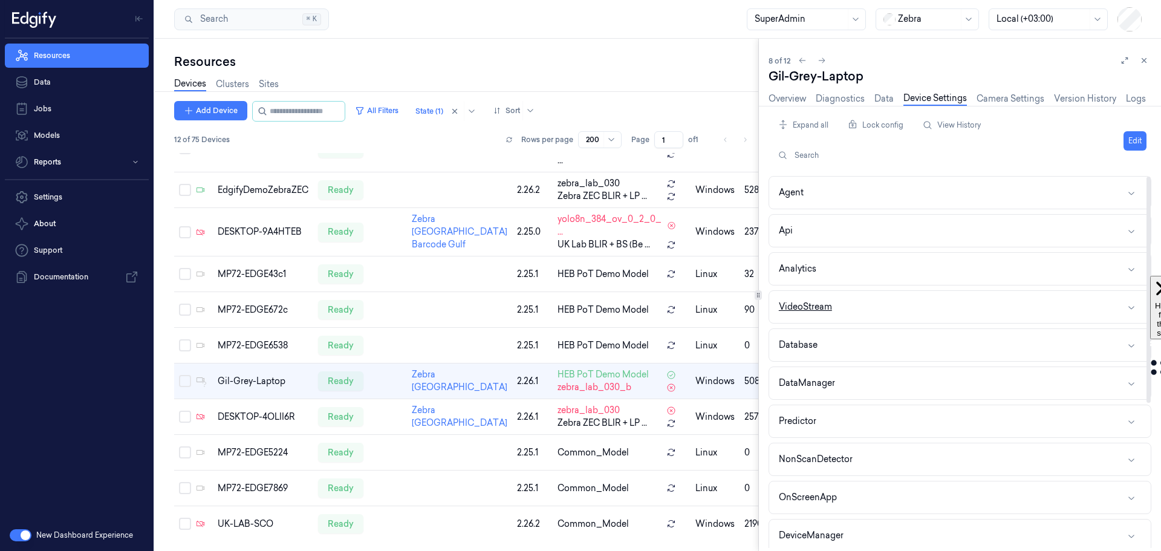
click at [909, 302] on button "VideoStream" at bounding box center [960, 307] width 382 height 32
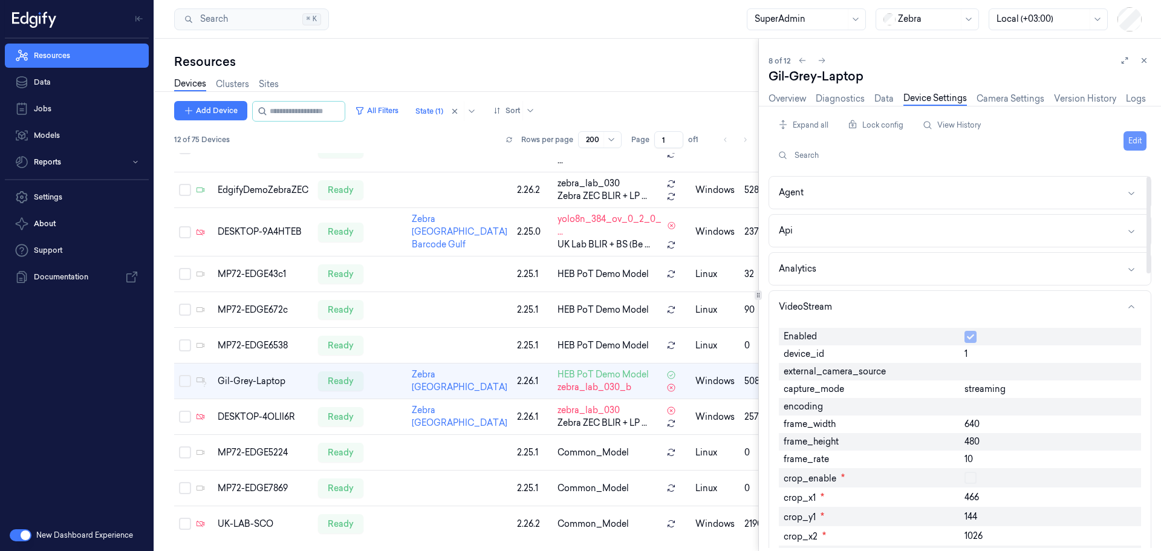
click at [1132, 140] on button "Edit" at bounding box center [1135, 140] width 23 height 19
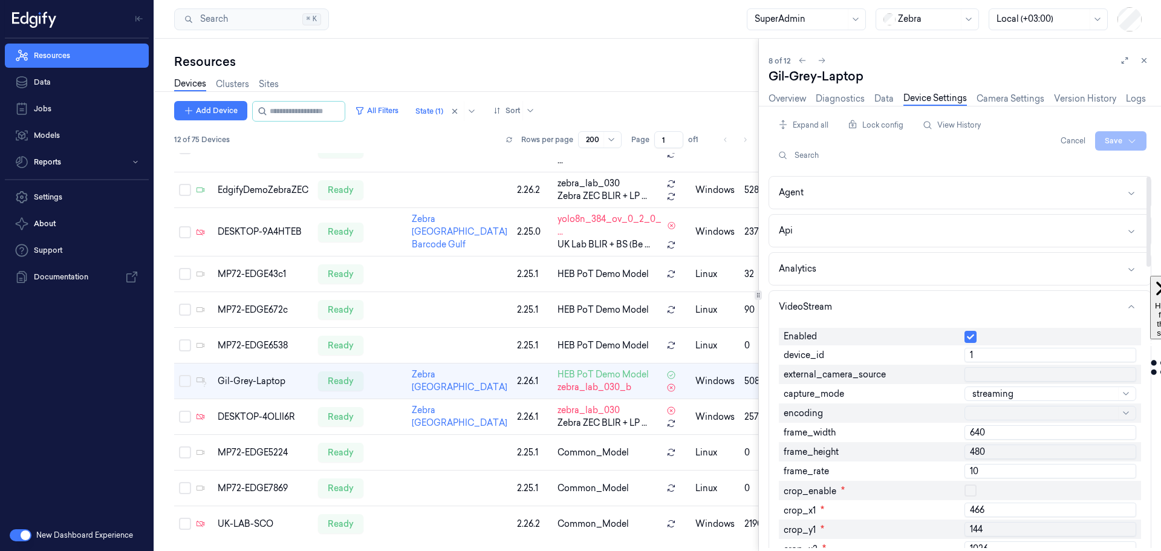
click at [978, 354] on input "1" at bounding box center [1051, 355] width 172 height 15
type input "0"
click at [1148, 339] on div at bounding box center [1149, 362] width 6 height 372
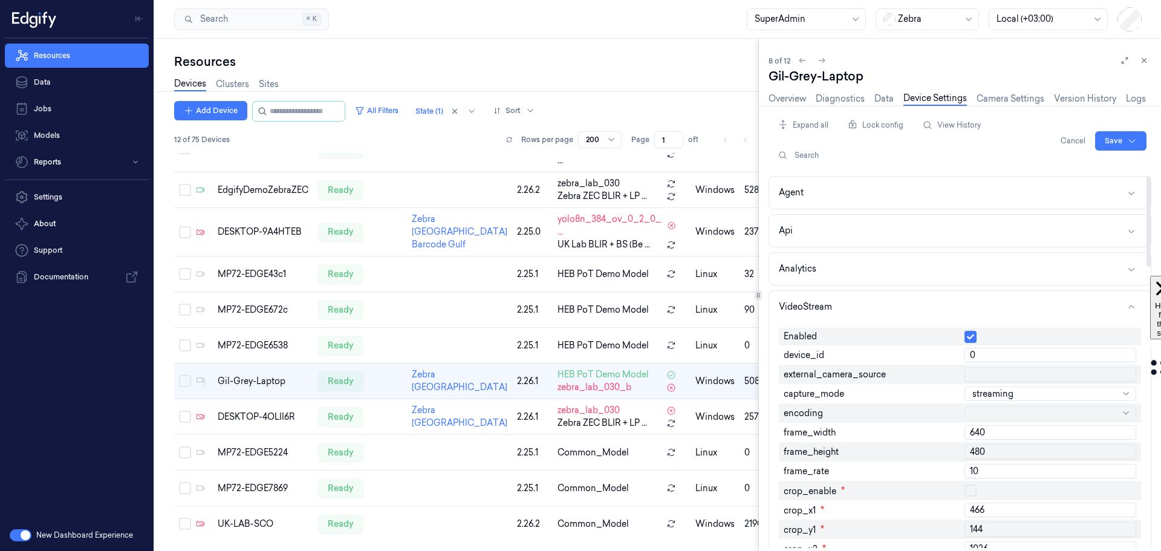
scroll to position [482, 0]
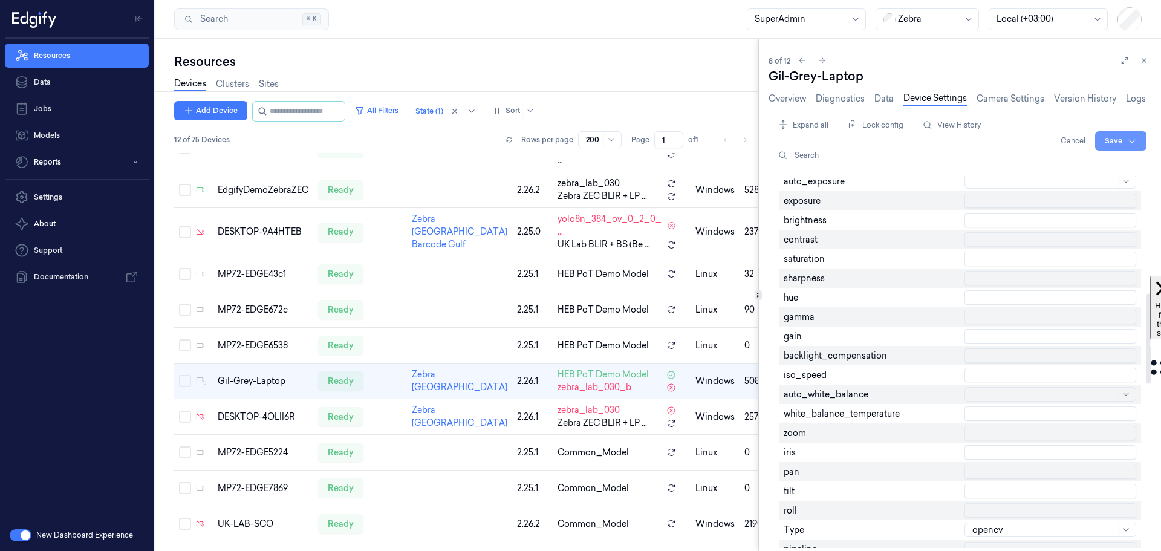
click at [1118, 140] on html "Resources Data Jobs Models Reports Settings About Support Documentation New Das…" at bounding box center [580, 275] width 1161 height 551
click at [1055, 169] on div "Save to this device" at bounding box center [1089, 166] width 107 height 20
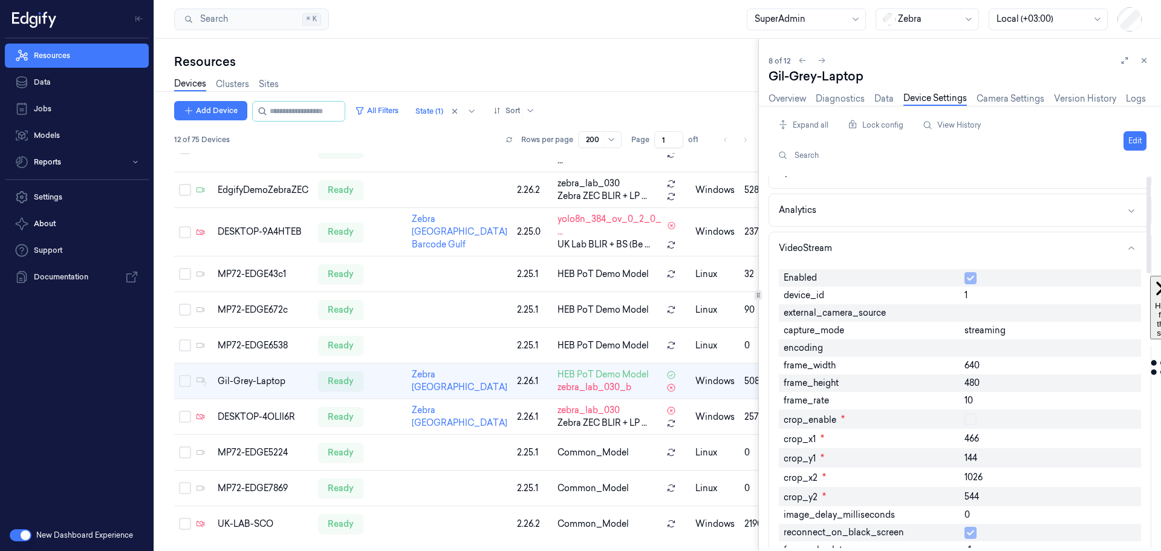
scroll to position [0, 0]
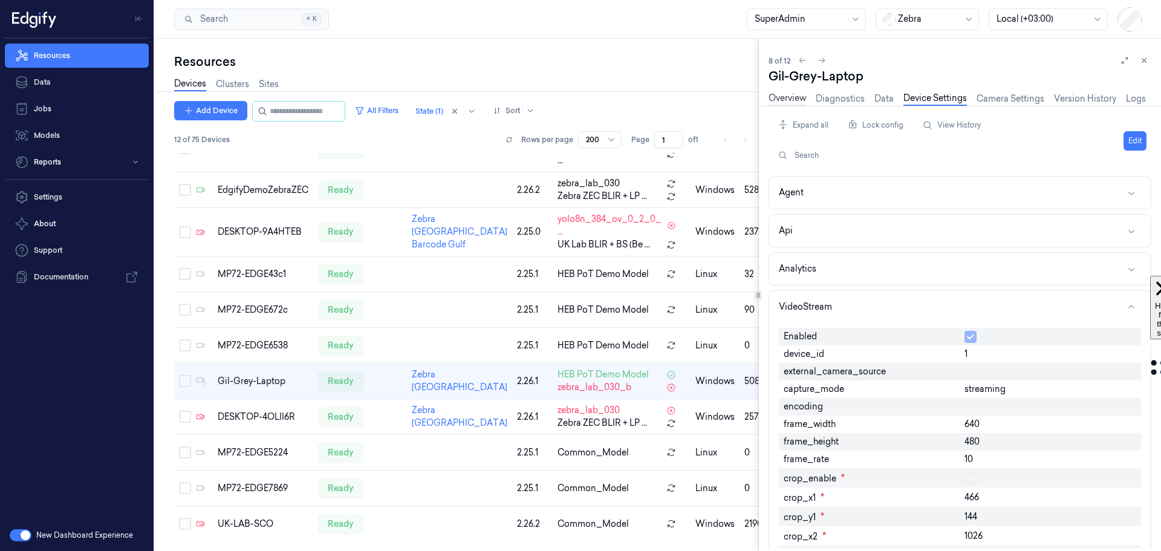
click at [783, 93] on link "Overview" at bounding box center [788, 99] width 38 height 14
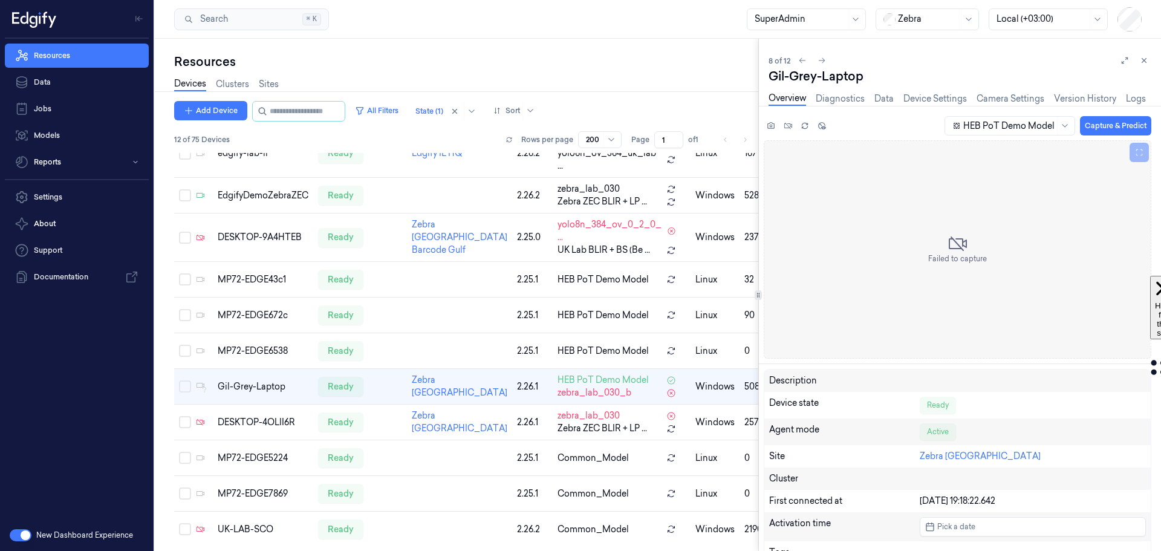
scroll to position [131, 0]
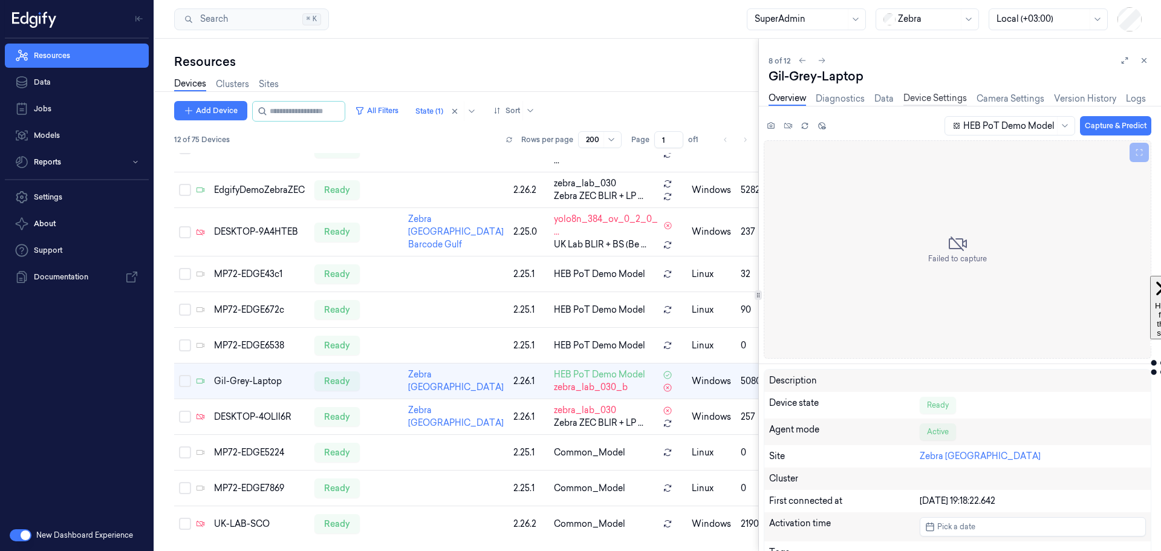
click at [924, 102] on link "Device Settings" at bounding box center [936, 99] width 64 height 14
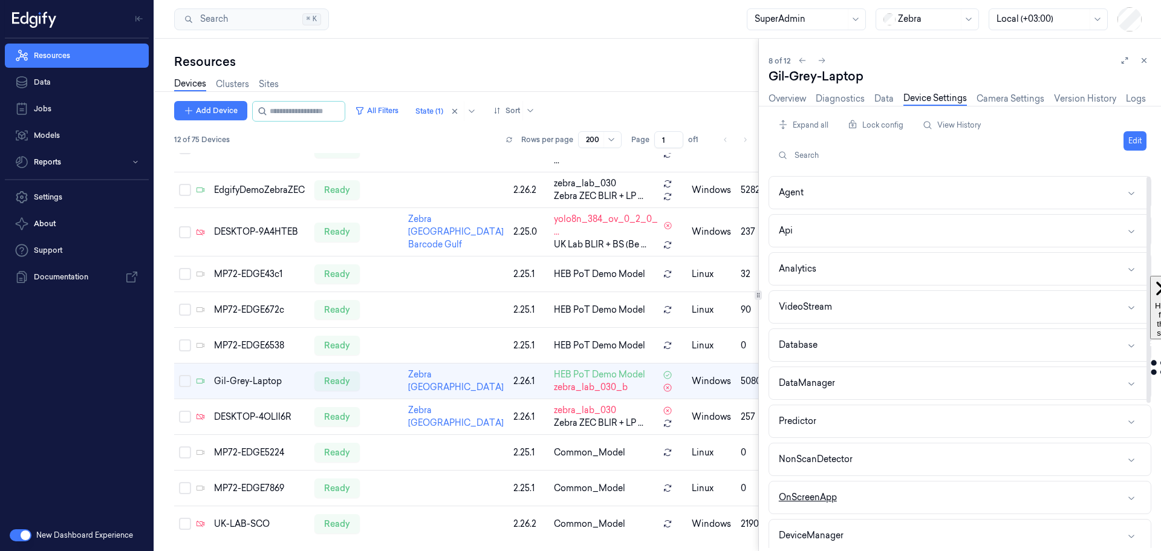
click at [891, 495] on button "OnScreenApp" at bounding box center [960, 498] width 382 height 32
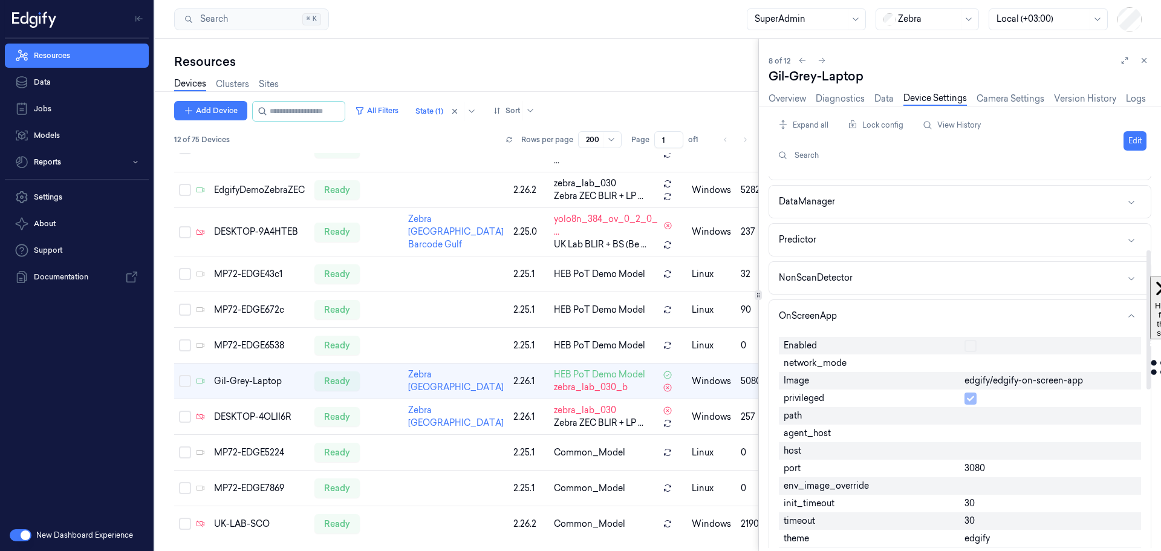
scroll to position [302, 0]
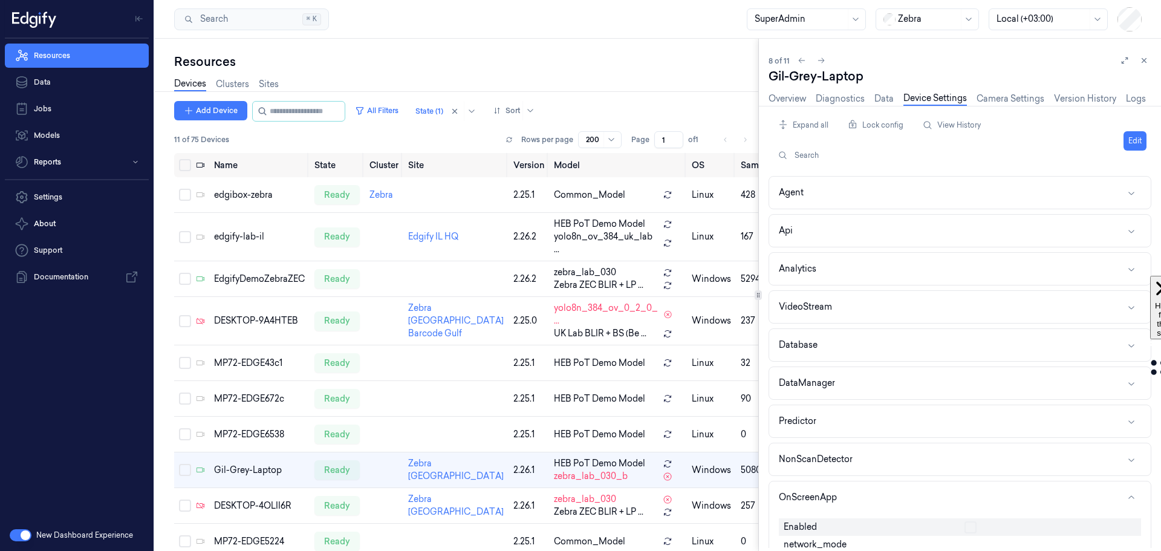
scroll to position [302, 0]
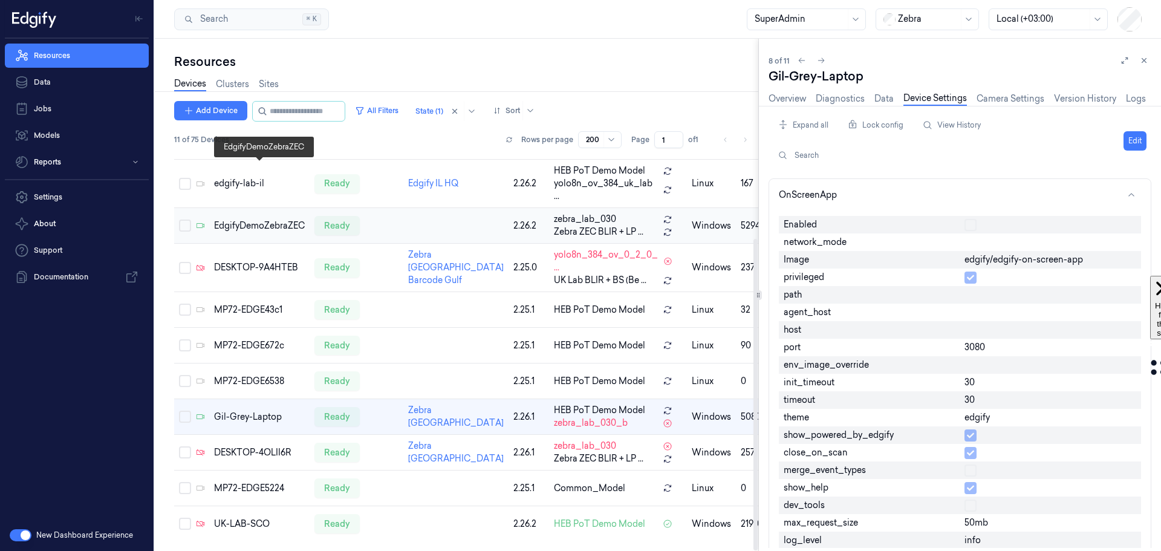
click at [261, 220] on div "EdgifyDemoZebraZEC" at bounding box center [259, 226] width 91 height 13
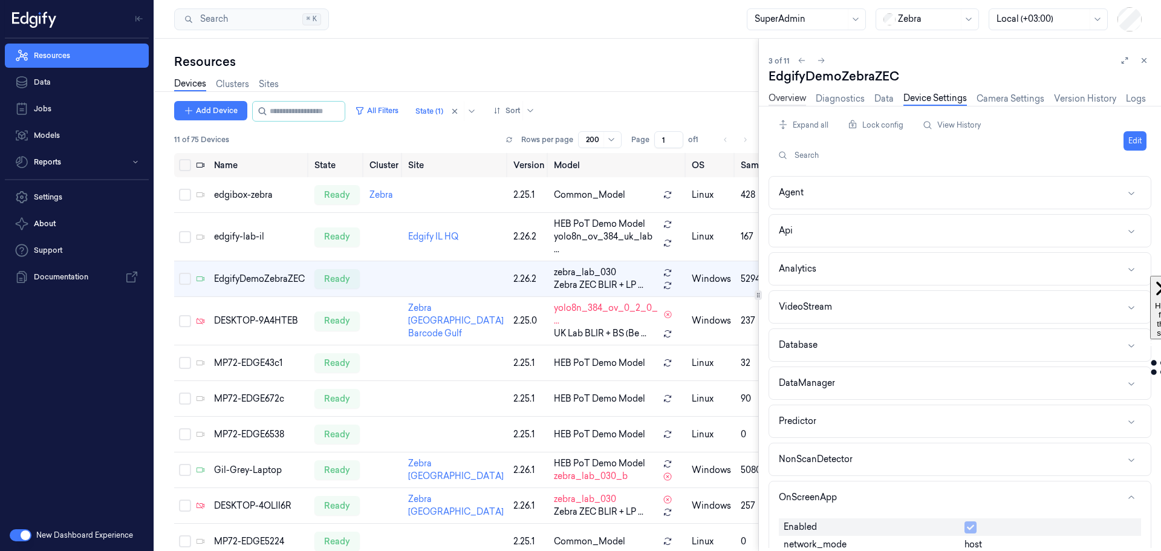
click at [778, 96] on link "Overview" at bounding box center [788, 99] width 38 height 14
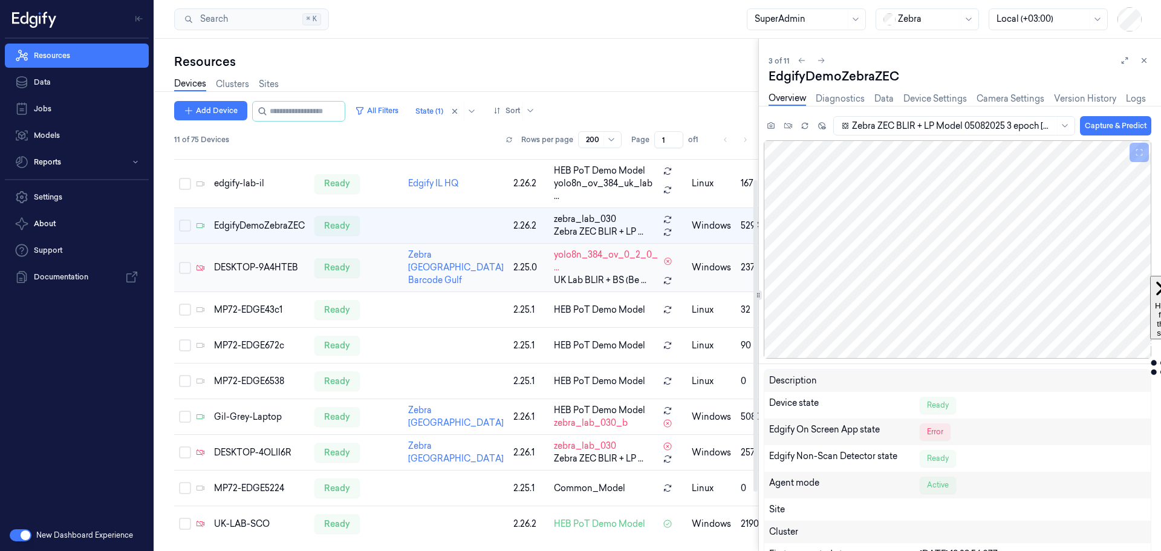
scroll to position [109, 0]
click at [255, 521] on div "UK-LAB-SCO" at bounding box center [259, 524] width 91 height 13
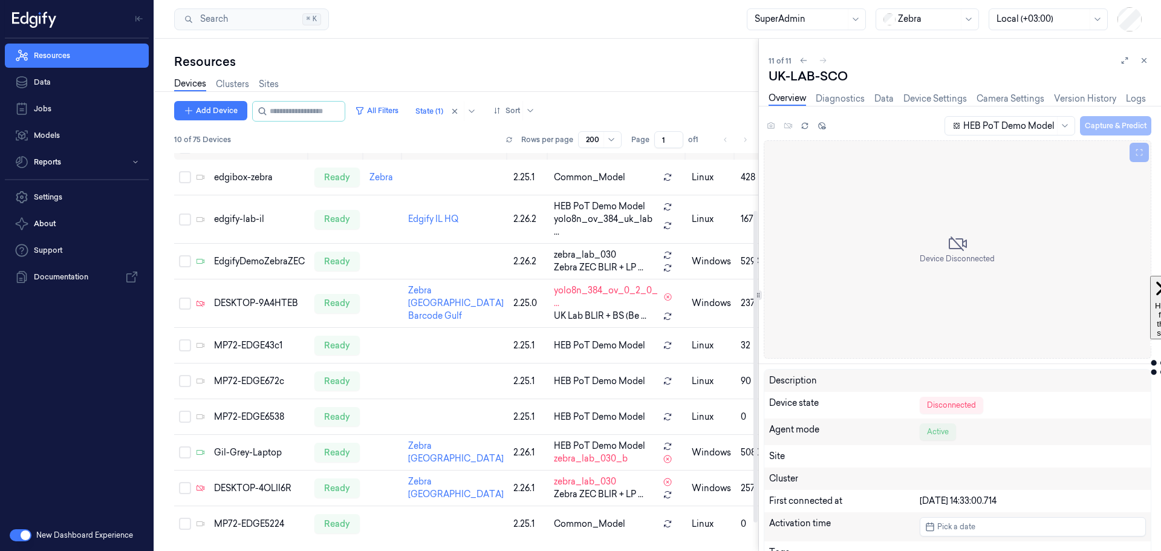
scroll to position [73, 0]
click at [803, 123] on icon at bounding box center [805, 126] width 8 height 8
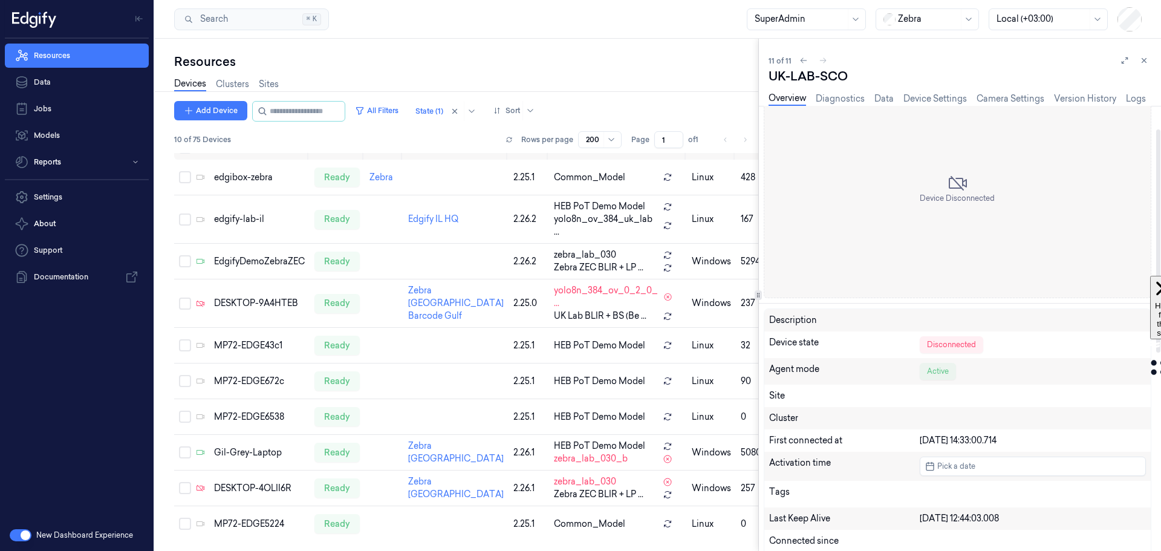
scroll to position [0, 0]
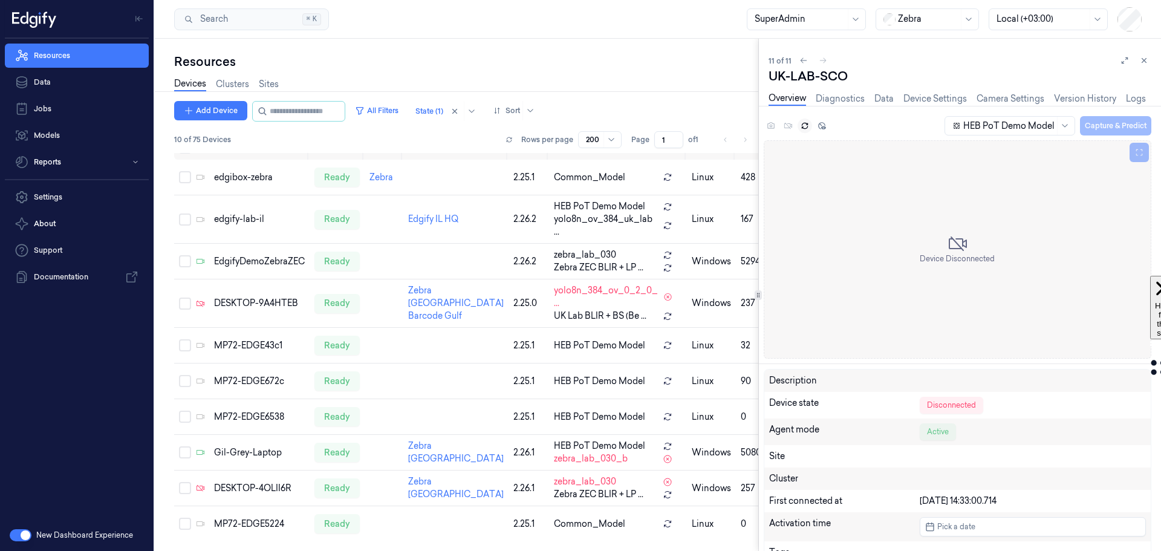
drag, startPoint x: 1146, startPoint y: 59, endPoint x: 1111, endPoint y: 82, distance: 41.4
click at [1146, 59] on icon at bounding box center [1144, 60] width 8 height 8
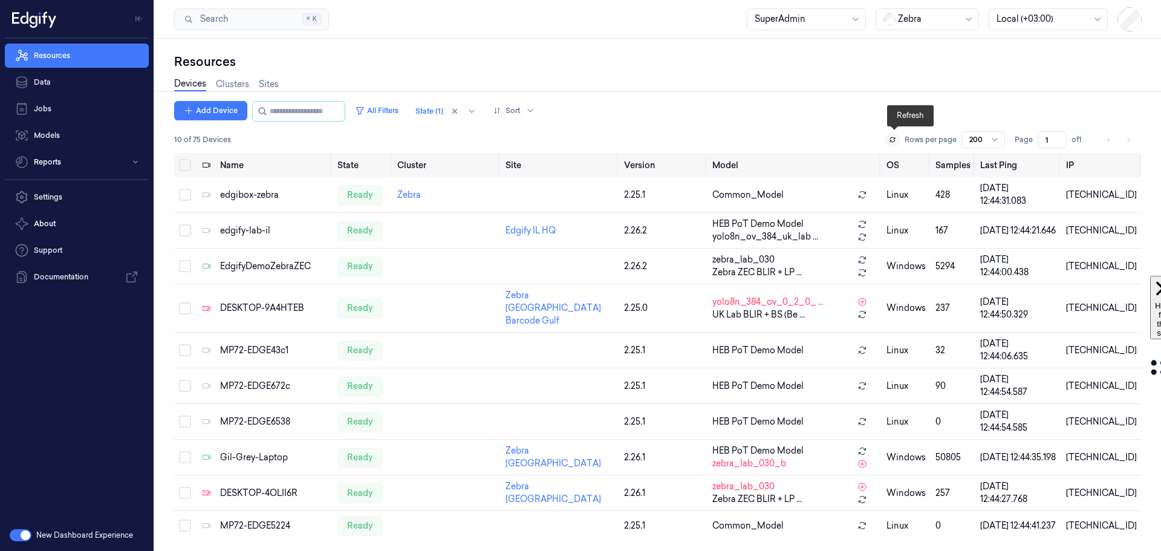
click at [892, 139] on icon at bounding box center [892, 139] width 7 height 7
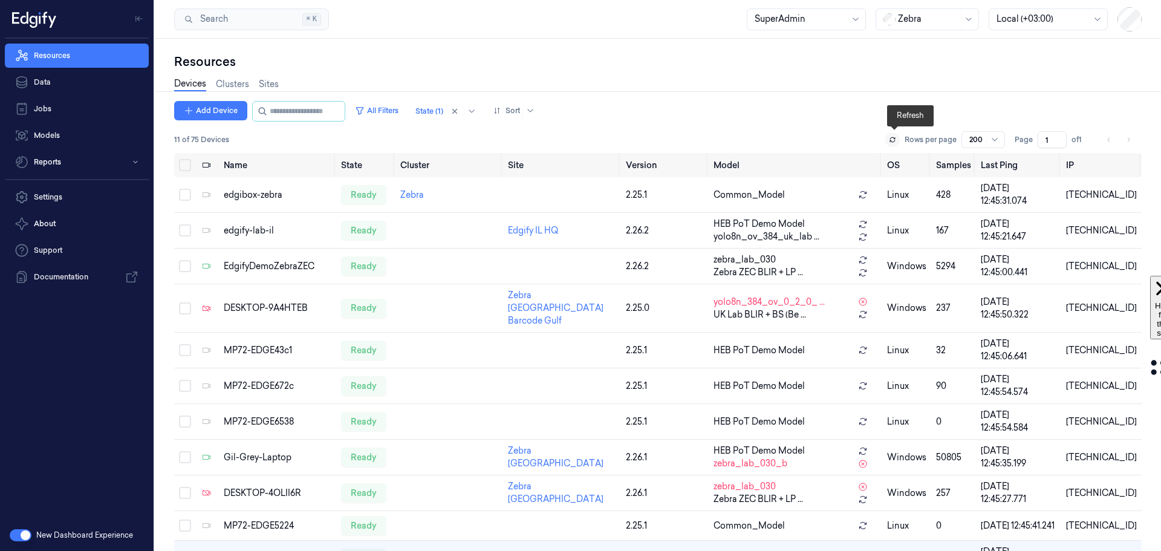
scroll to position [28, 0]
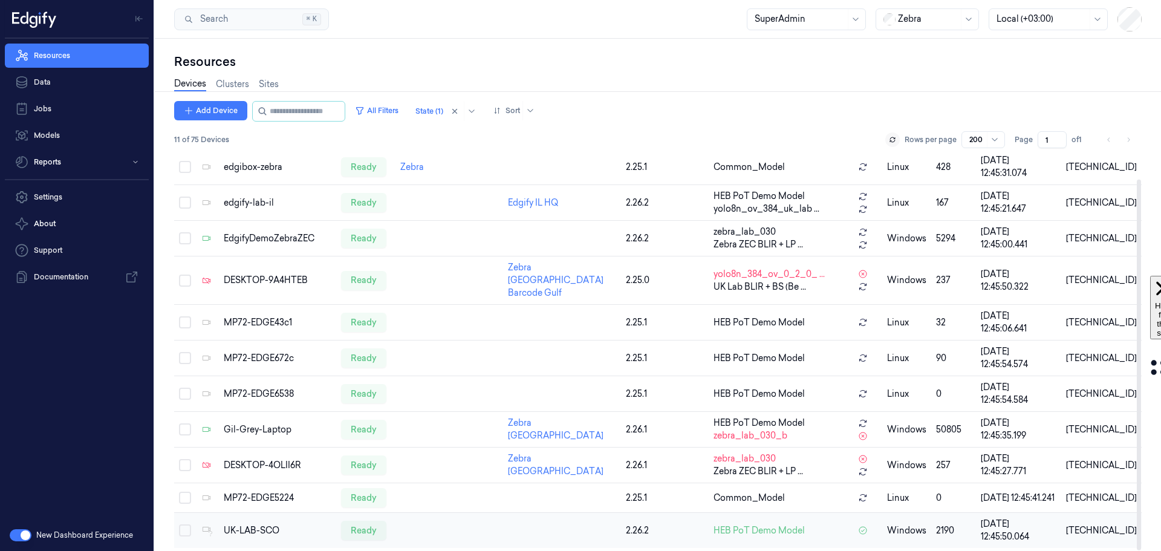
click at [239, 524] on div "UK-LAB-SCO" at bounding box center [278, 530] width 108 height 13
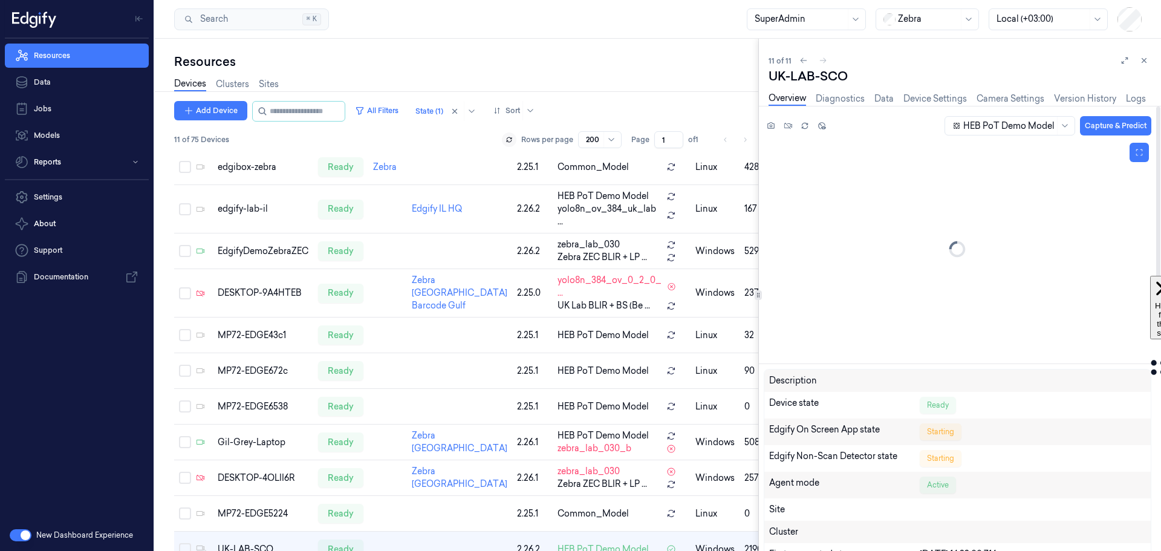
scroll to position [109, 0]
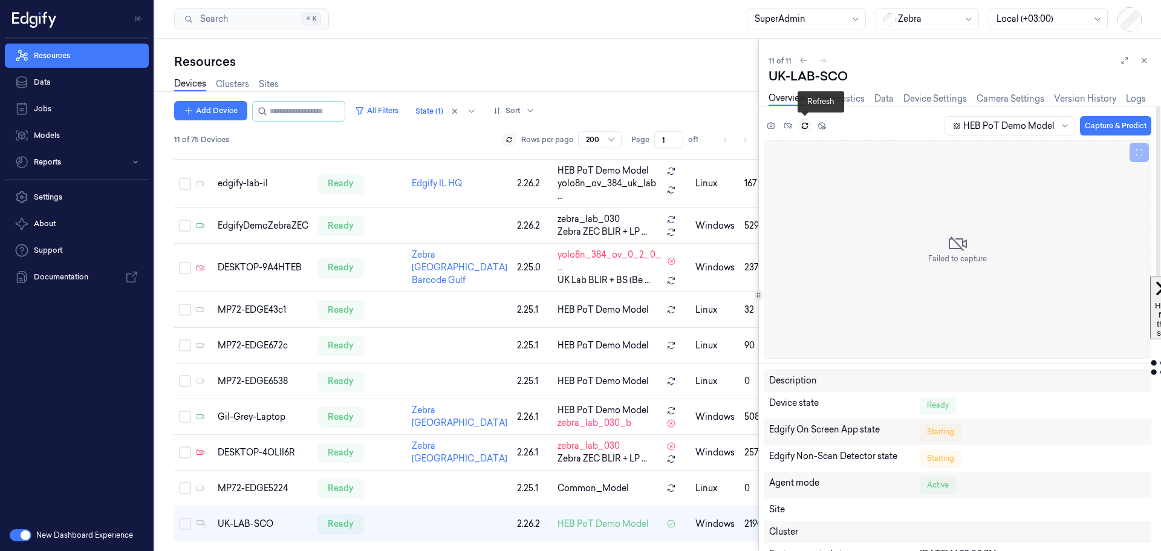
click at [803, 128] on icon at bounding box center [804, 127] width 5 height 2
click at [806, 127] on icon at bounding box center [805, 126] width 8 height 8
click at [802, 128] on icon at bounding box center [804, 127] width 5 height 2
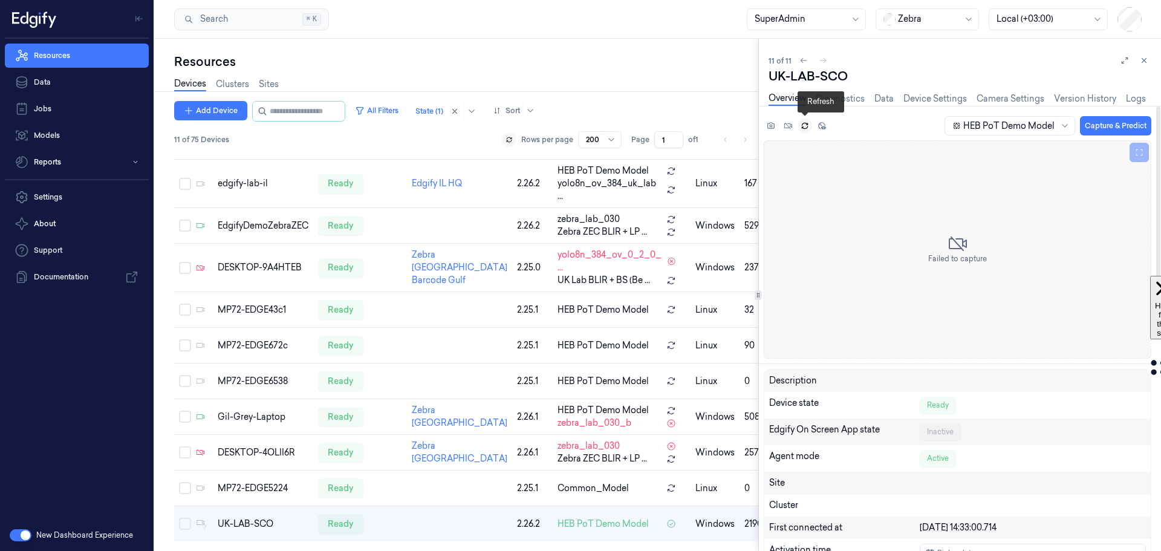
click at [805, 128] on icon at bounding box center [805, 126] width 8 height 8
click at [1106, 125] on button "Capture & Predict" at bounding box center [1115, 125] width 71 height 19
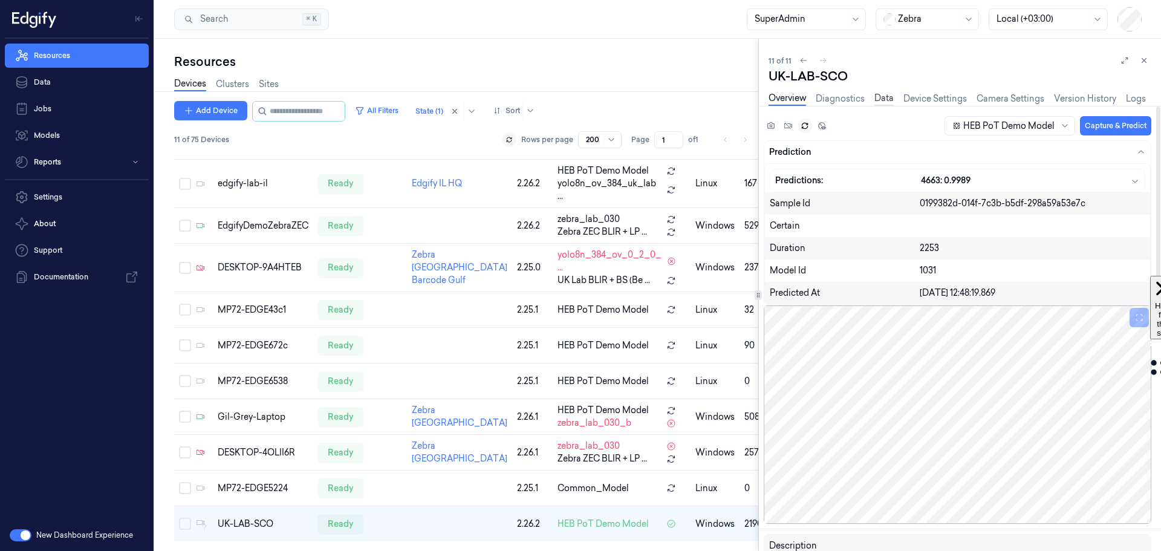
click at [880, 96] on link "Data" at bounding box center [884, 99] width 19 height 14
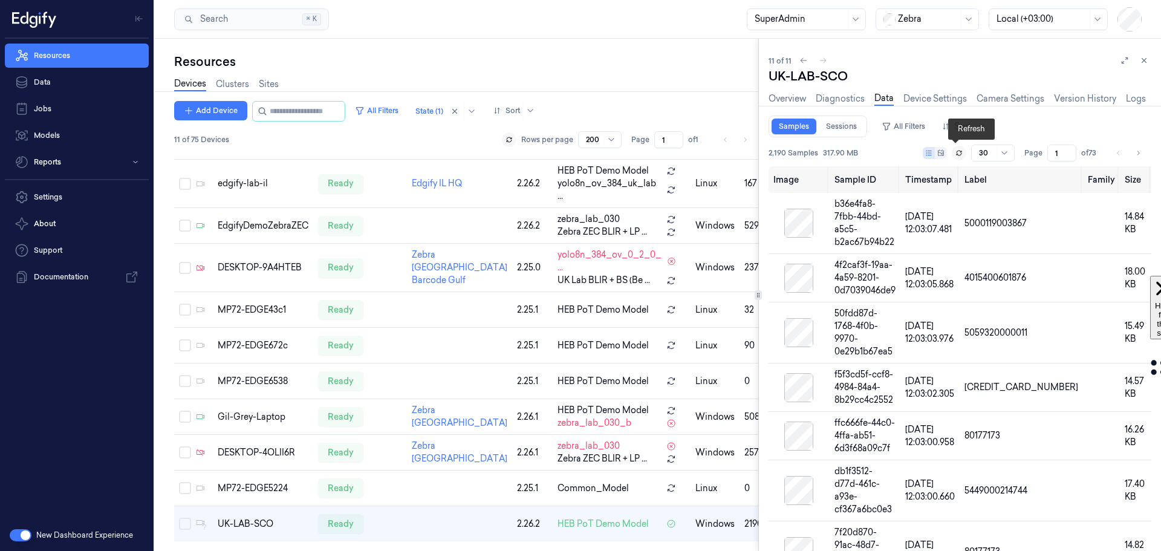
click at [957, 152] on icon at bounding box center [959, 152] width 5 height 2
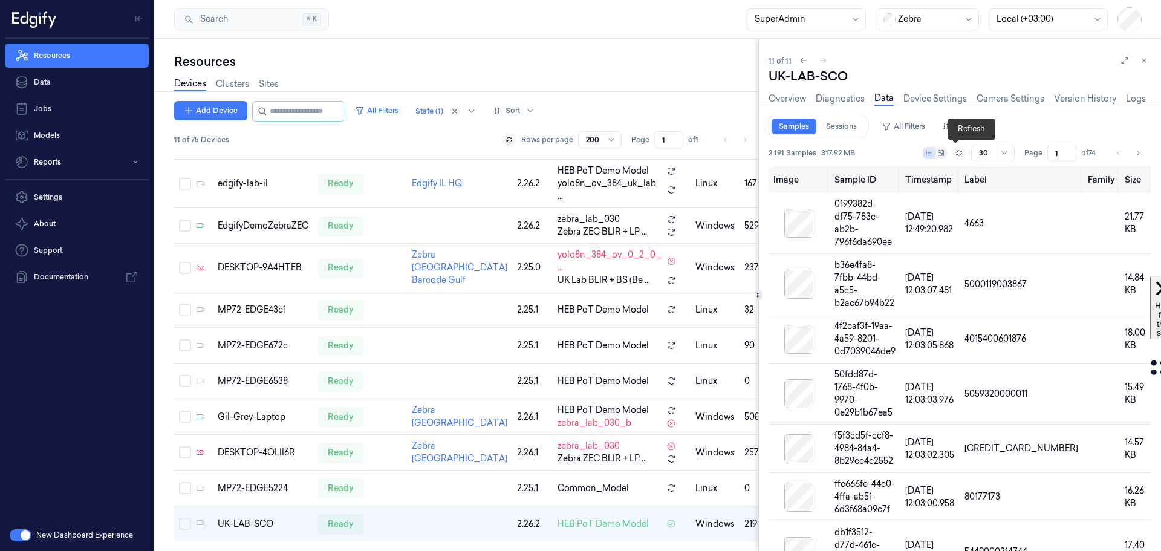
click at [956, 152] on icon at bounding box center [959, 152] width 7 height 7
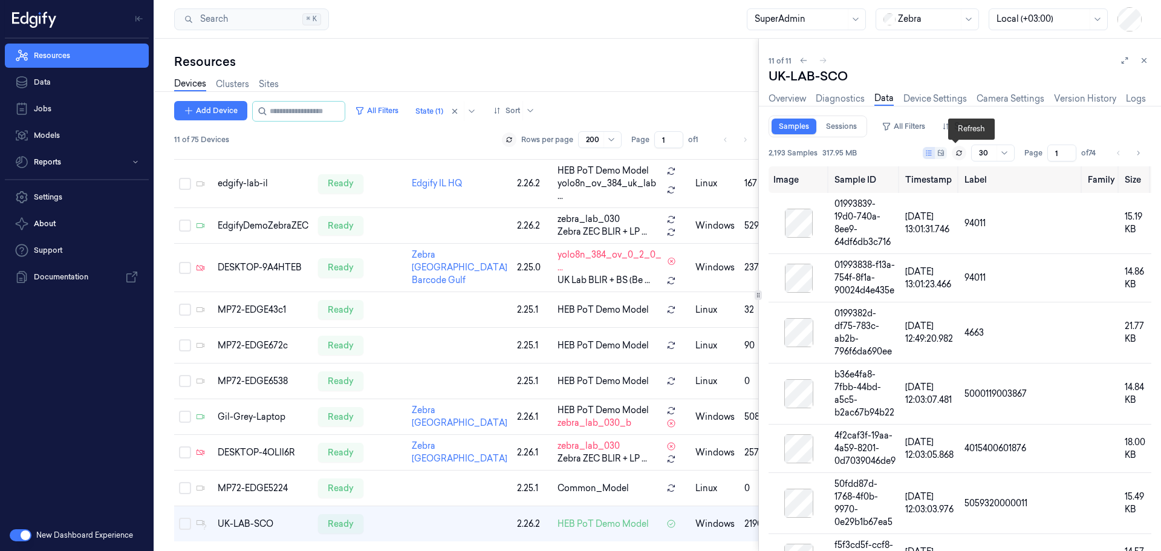
click at [956, 151] on icon at bounding box center [959, 152] width 7 height 7
